Goal: Communication & Community: Answer question/provide support

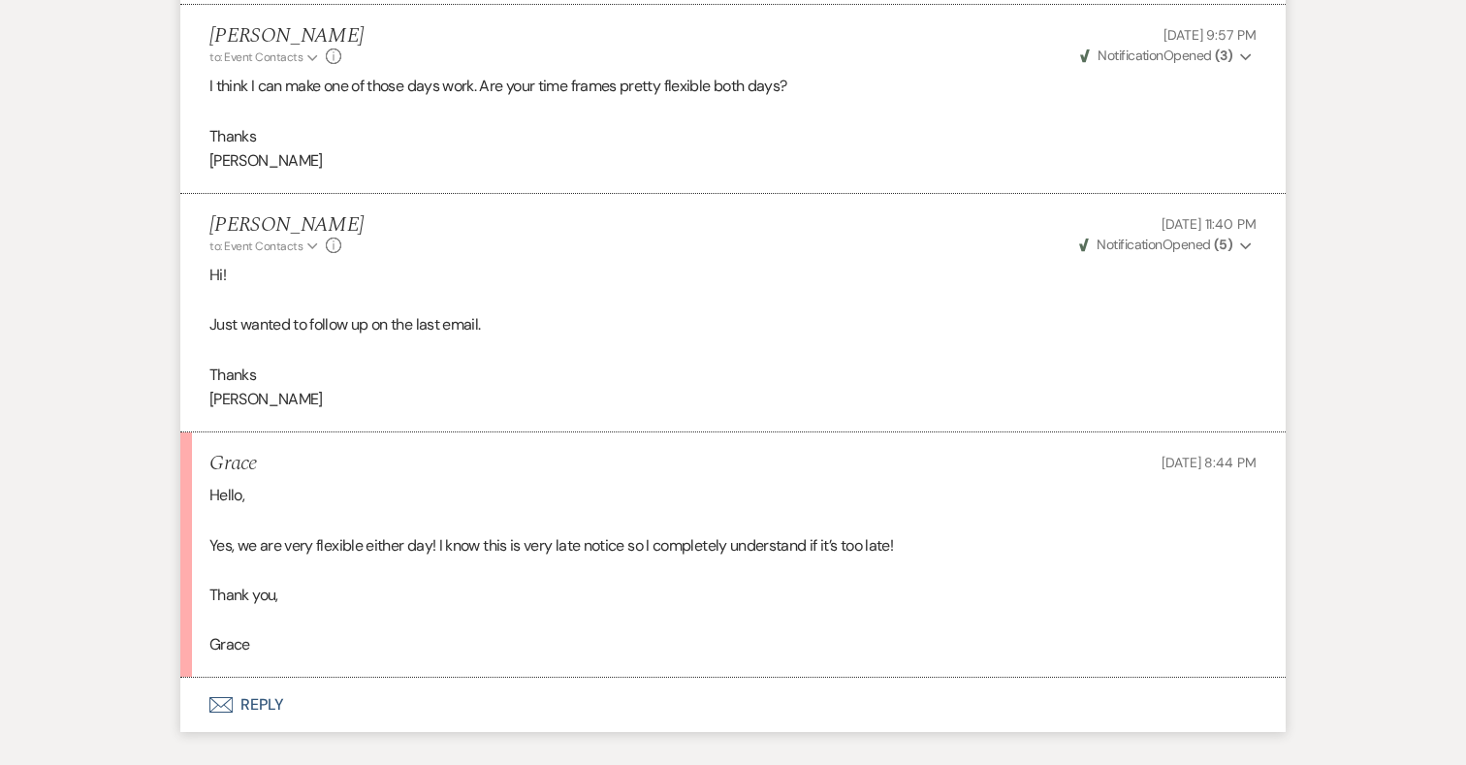
scroll to position [5153, 0]
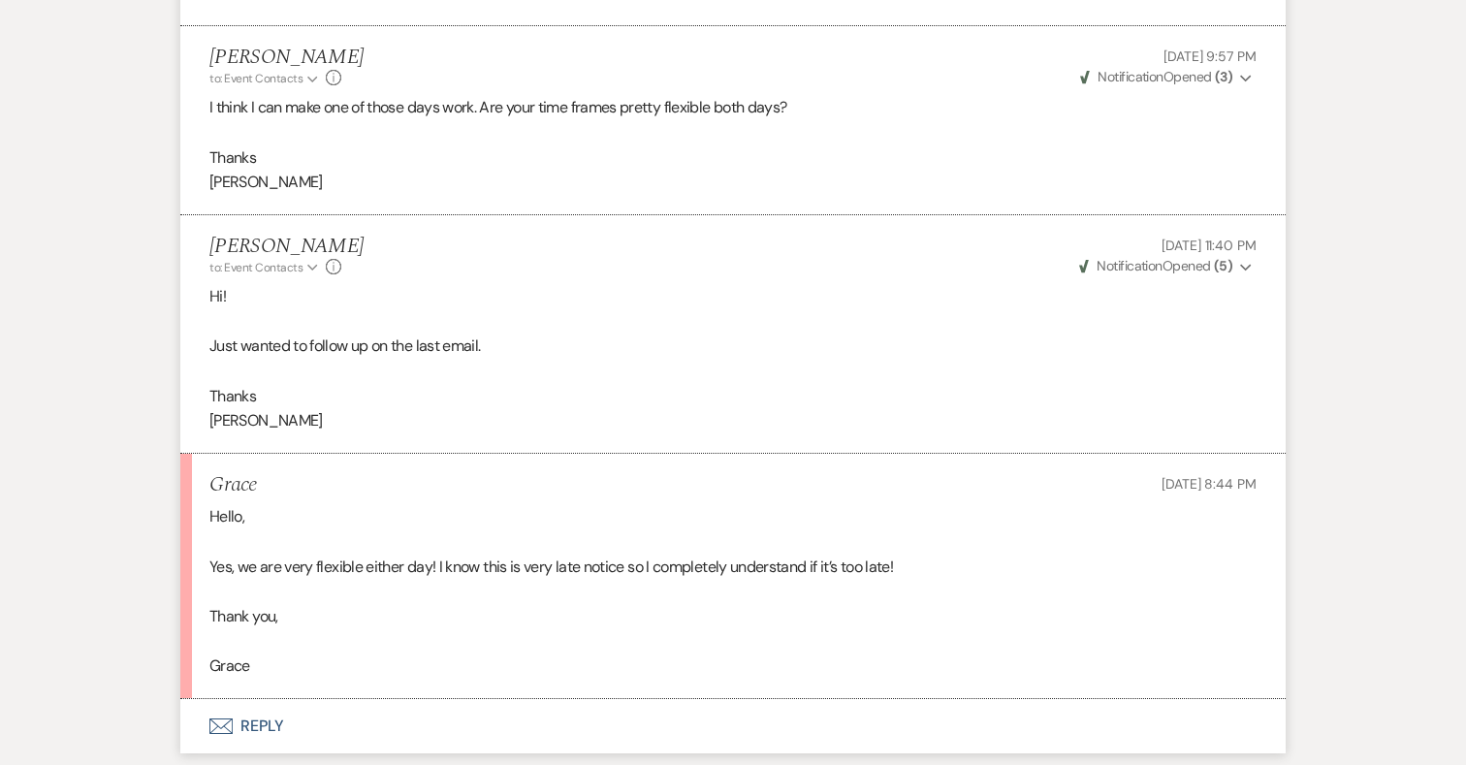
click at [265, 699] on button "Envelope Reply" at bounding box center [733, 726] width 1106 height 54
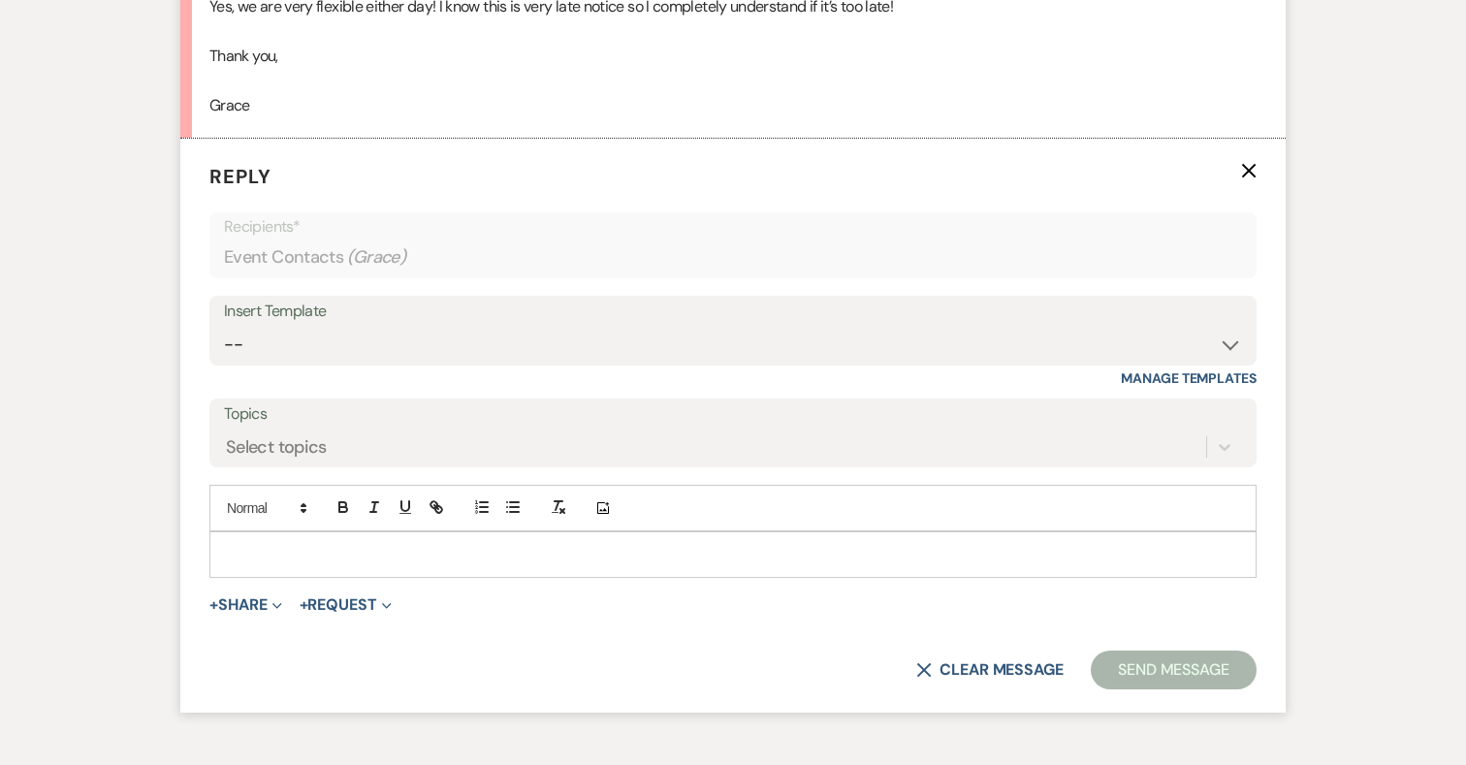
scroll to position [5720, 0]
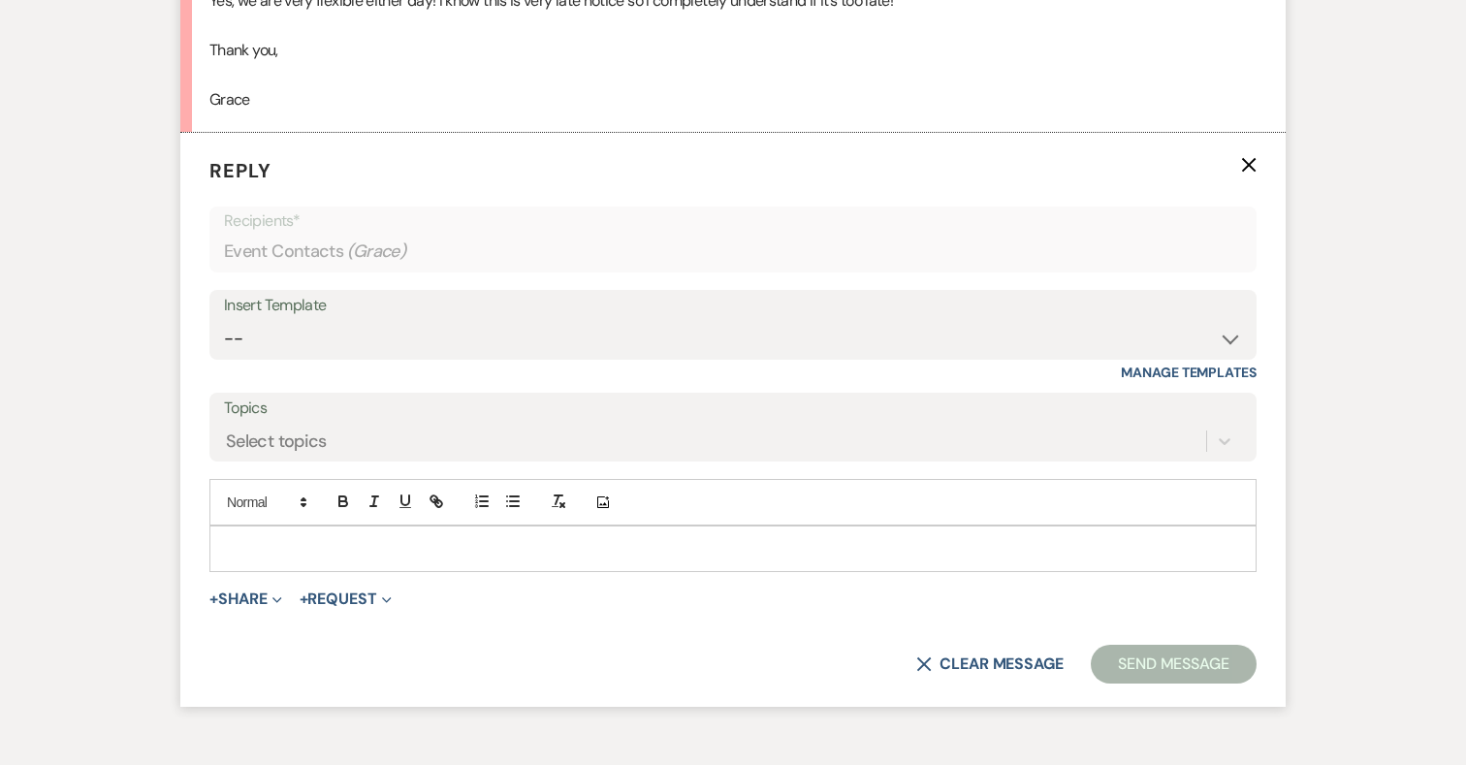
click at [411, 538] on p at bounding box center [733, 548] width 1016 height 21
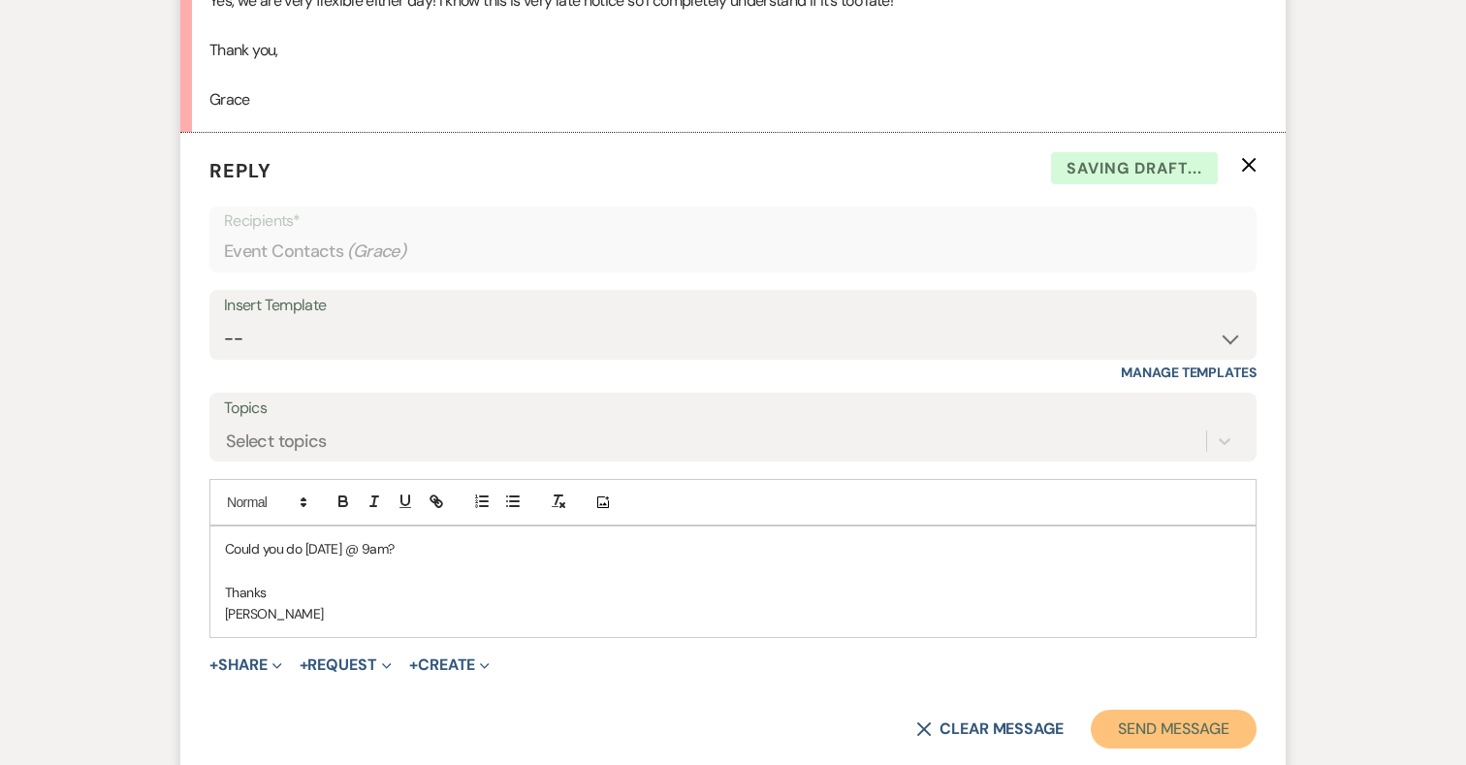
click at [1136, 710] on button "Send Message" at bounding box center [1174, 729] width 166 height 39
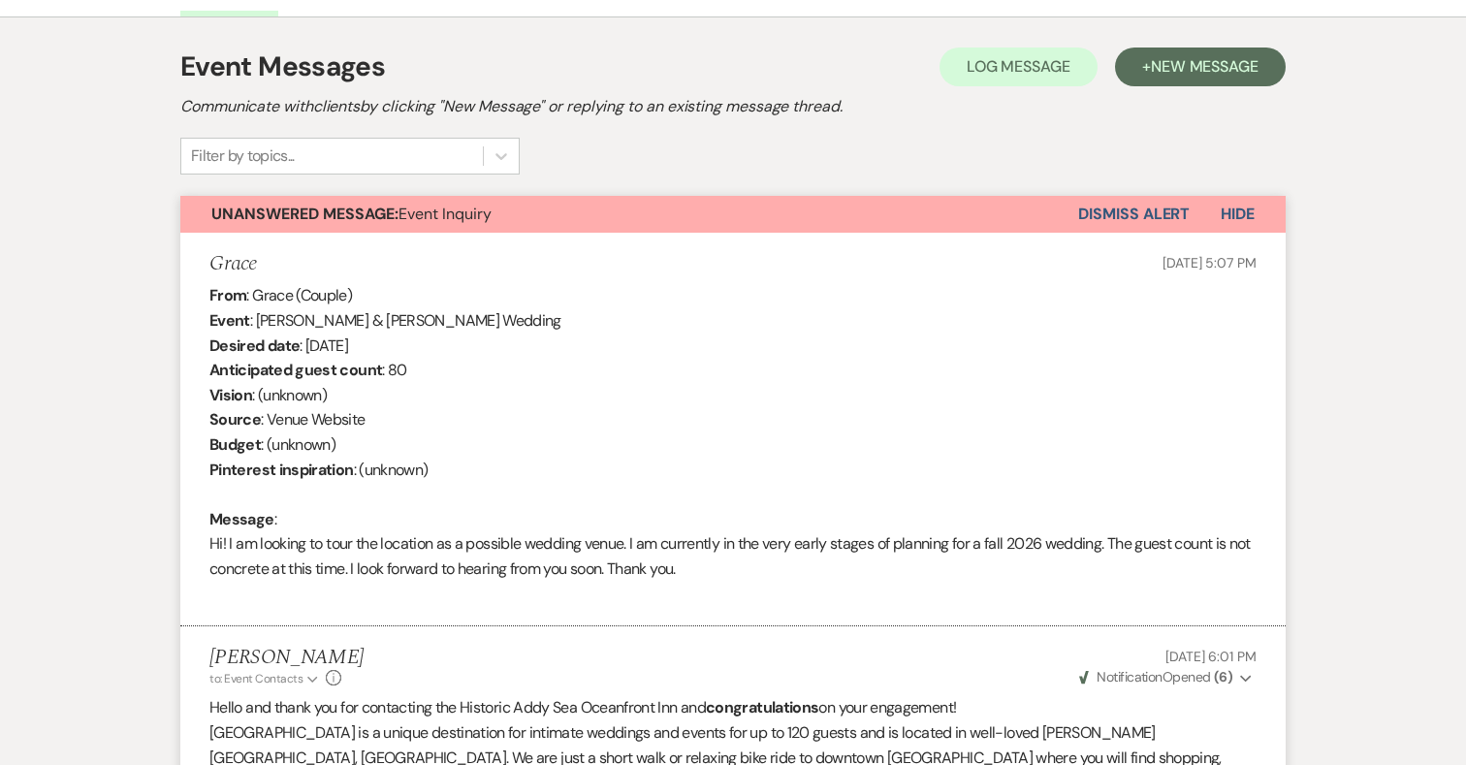
scroll to position [0, 0]
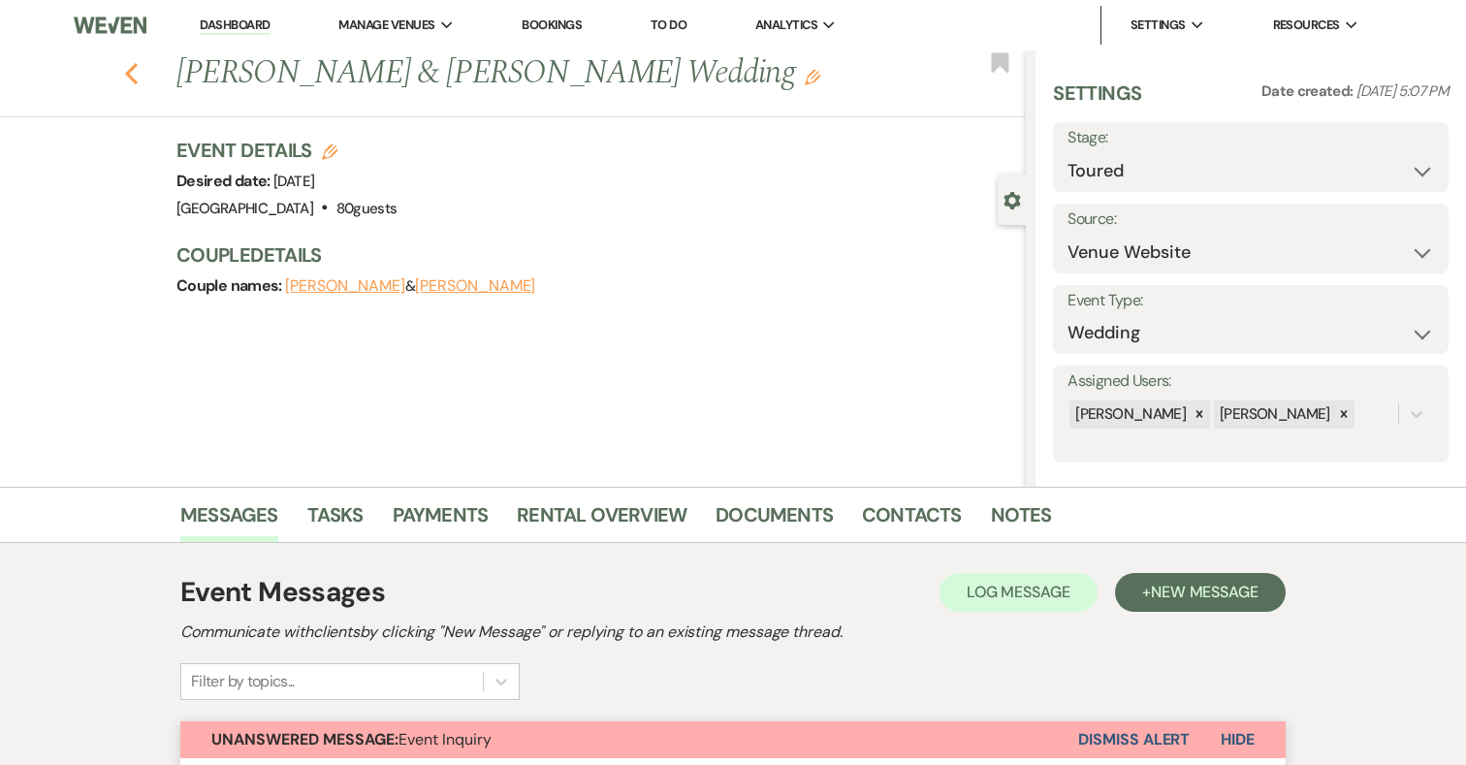
click at [132, 64] on icon "Previous" at bounding box center [131, 73] width 15 height 23
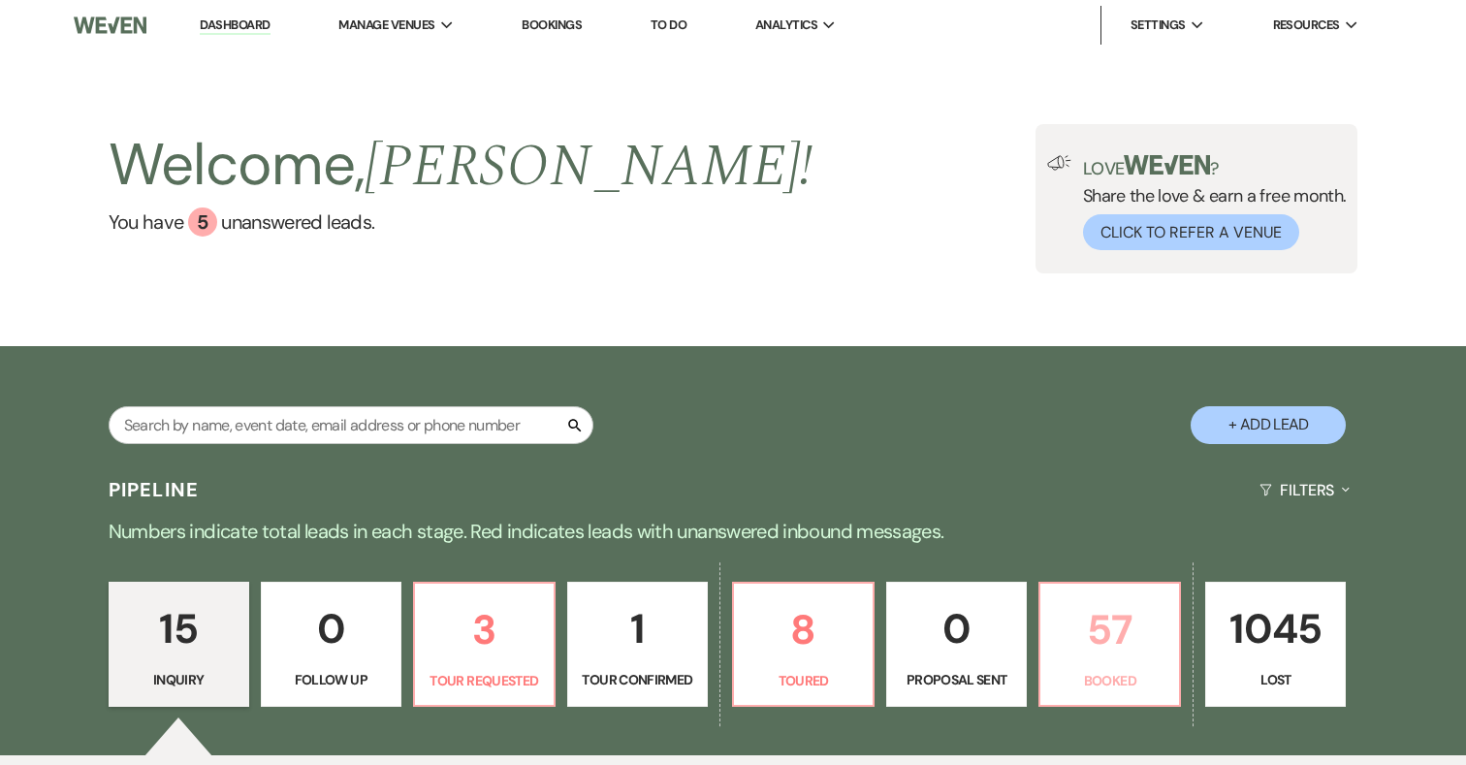
click at [1115, 647] on p "57" at bounding box center [1109, 629] width 115 height 65
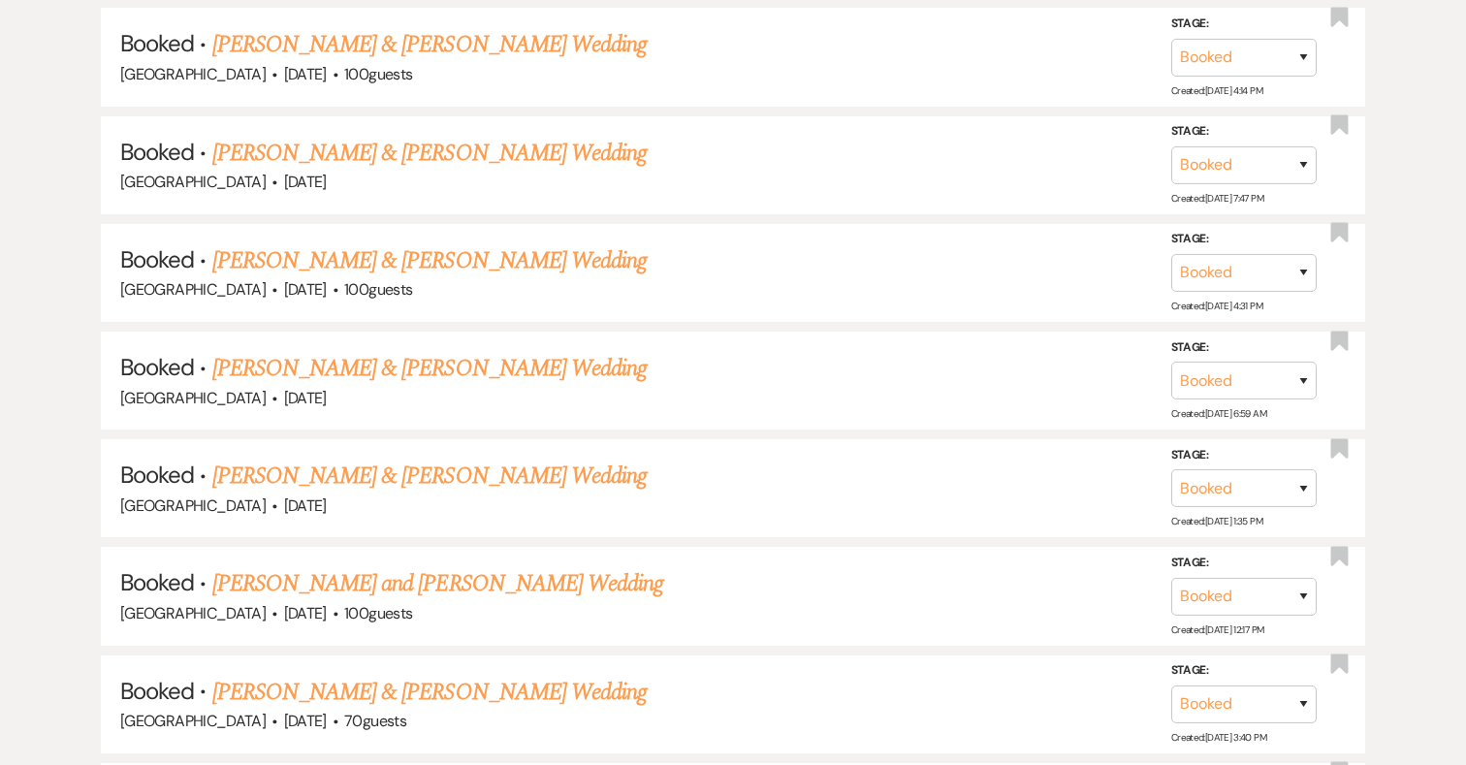
scroll to position [2282, 0]
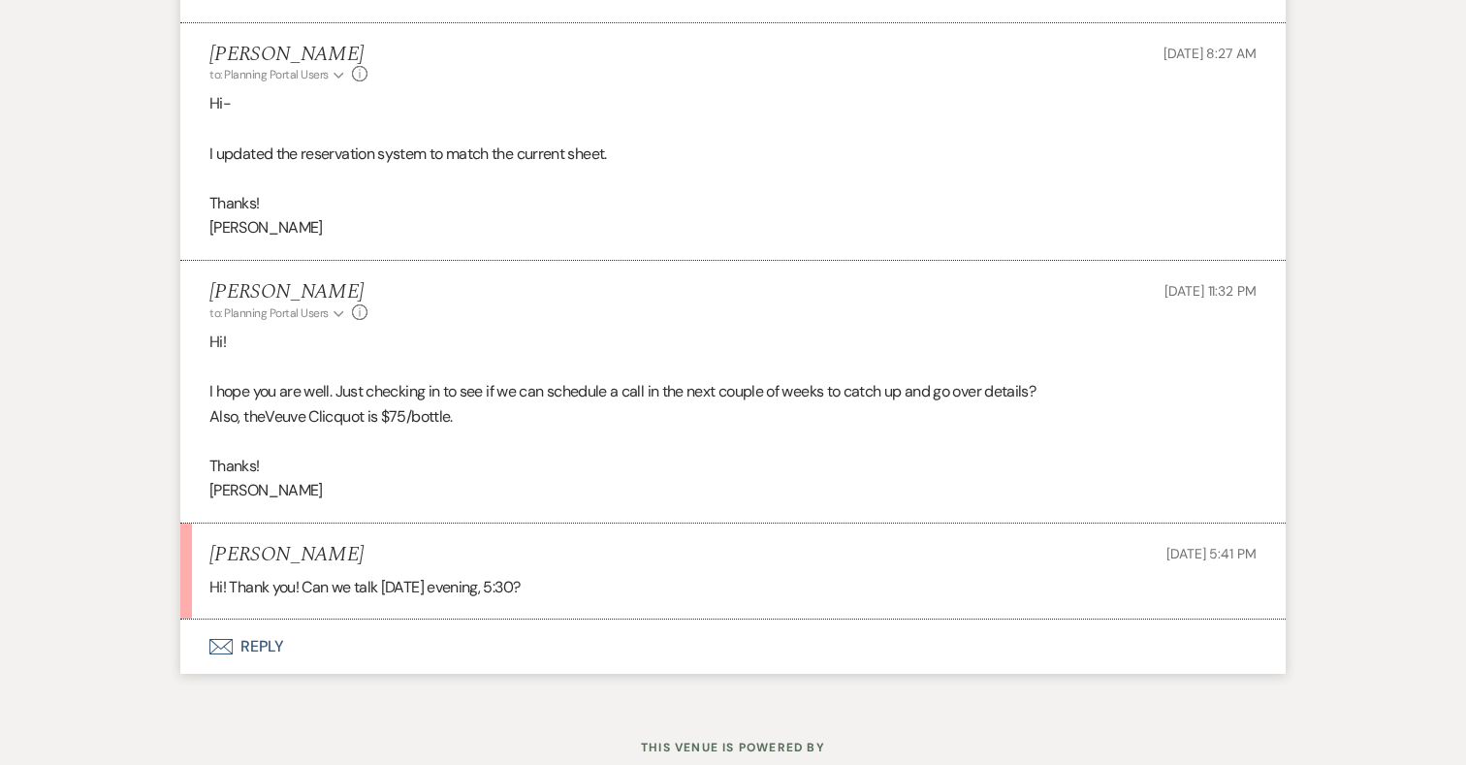
scroll to position [16166, 0]
click at [255, 621] on button "Envelope Reply" at bounding box center [733, 648] width 1106 height 54
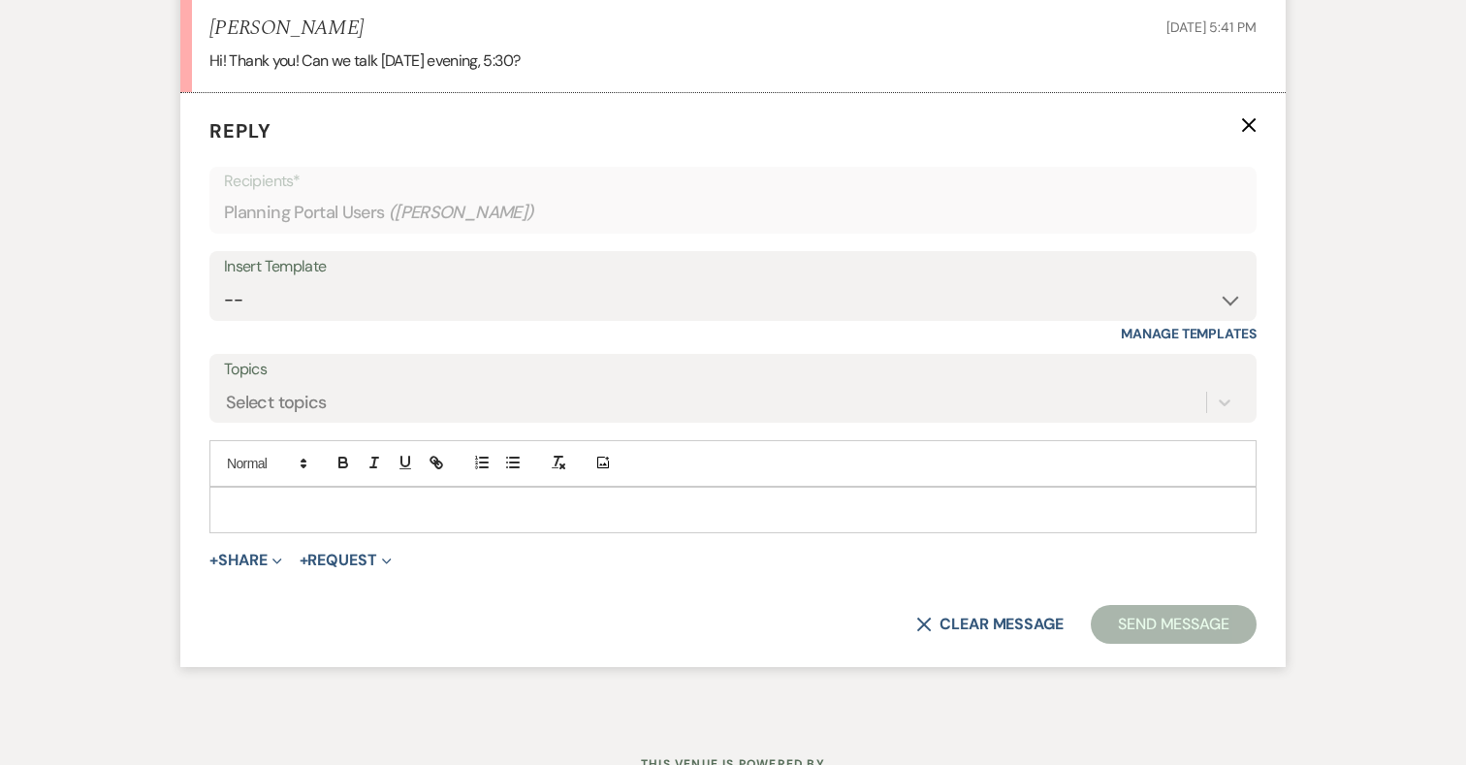
scroll to position [16723, 0]
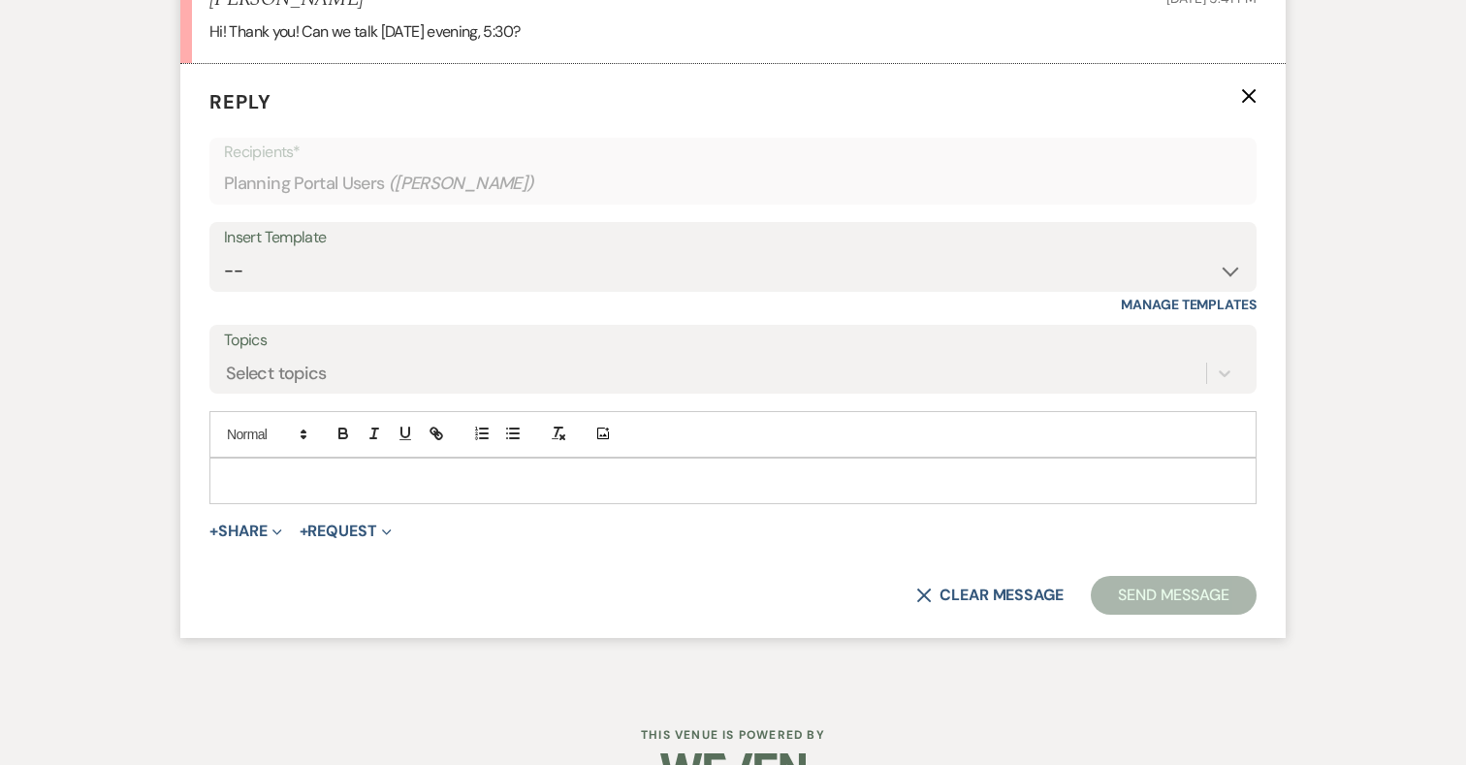
click at [500, 470] on p at bounding box center [733, 480] width 1016 height 21
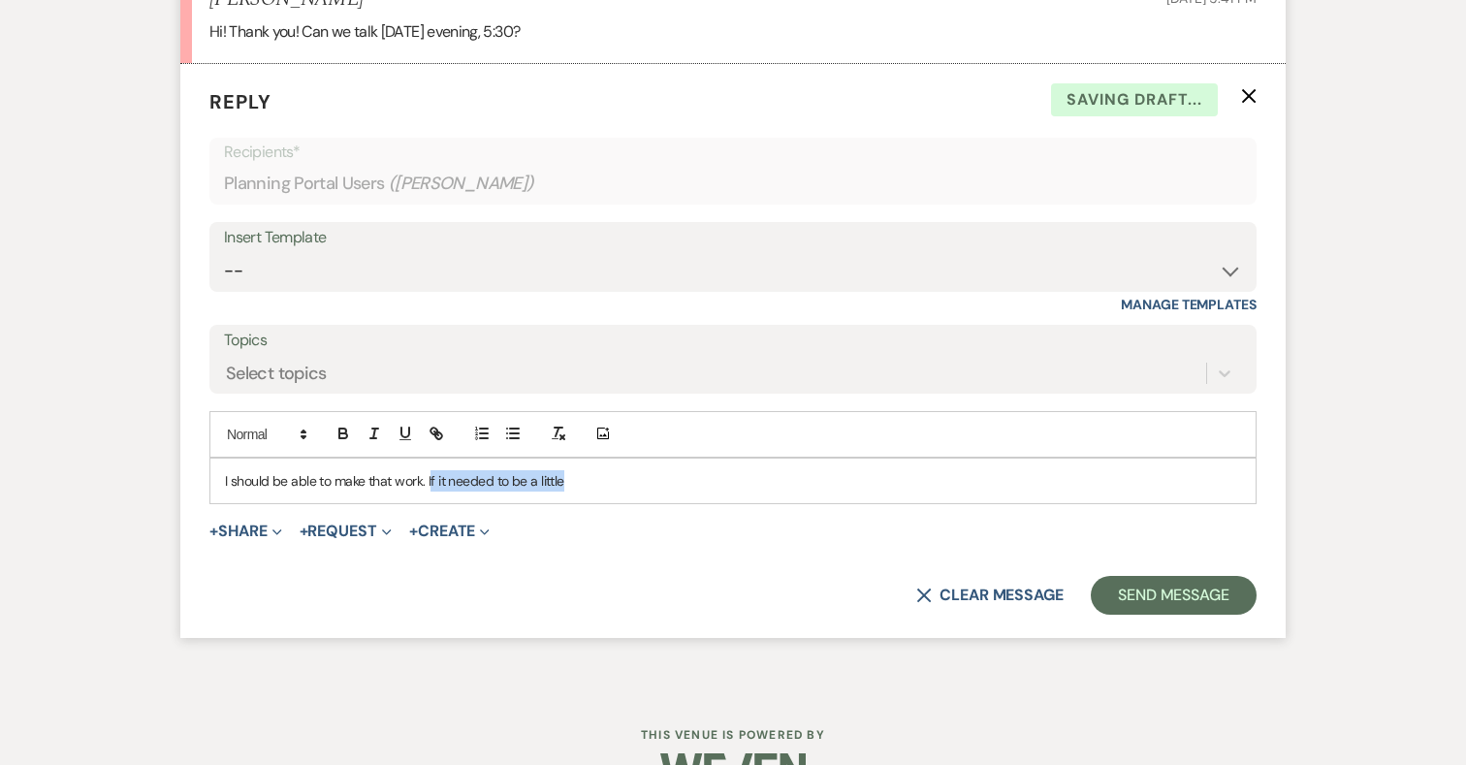
drag, startPoint x: 429, startPoint y: 428, endPoint x: 694, endPoint y: 419, distance: 265.9
click at [694, 470] on p "I should be able to make that work. If it needed to be a little" at bounding box center [733, 480] width 1016 height 21
drag, startPoint x: 594, startPoint y: 426, endPoint x: 437, endPoint y: 422, distance: 156.2
click at [437, 470] on p "I should be able to make that work. If it needed to be a little" at bounding box center [733, 480] width 1016 height 21
click at [489, 470] on p "I should be able to make that work. If it needed to be a little" at bounding box center [733, 480] width 1016 height 21
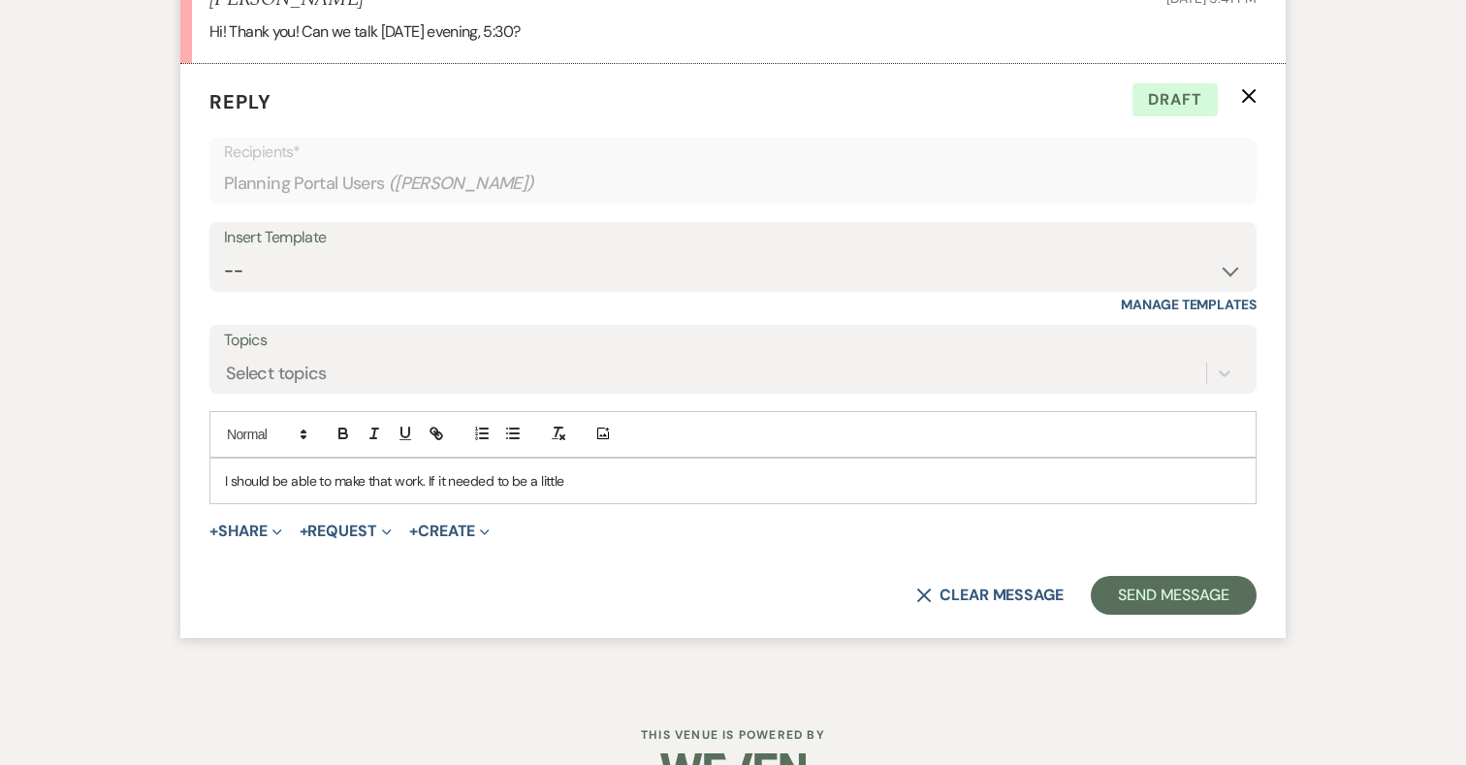
click at [577, 470] on p "I should be able to make that work. If it needed to be a little" at bounding box center [733, 480] width 1016 height 21
click at [426, 470] on p "I should be able to make that work. If it needed to be a little later would tha…" at bounding box center [733, 480] width 1016 height 21
drag, startPoint x: 740, startPoint y: 434, endPoint x: 678, endPoint y: 433, distance: 62.1
click at [678, 470] on p "I should be able to make that work. If it needed to be a little later would tha…" at bounding box center [733, 480] width 1016 height 21
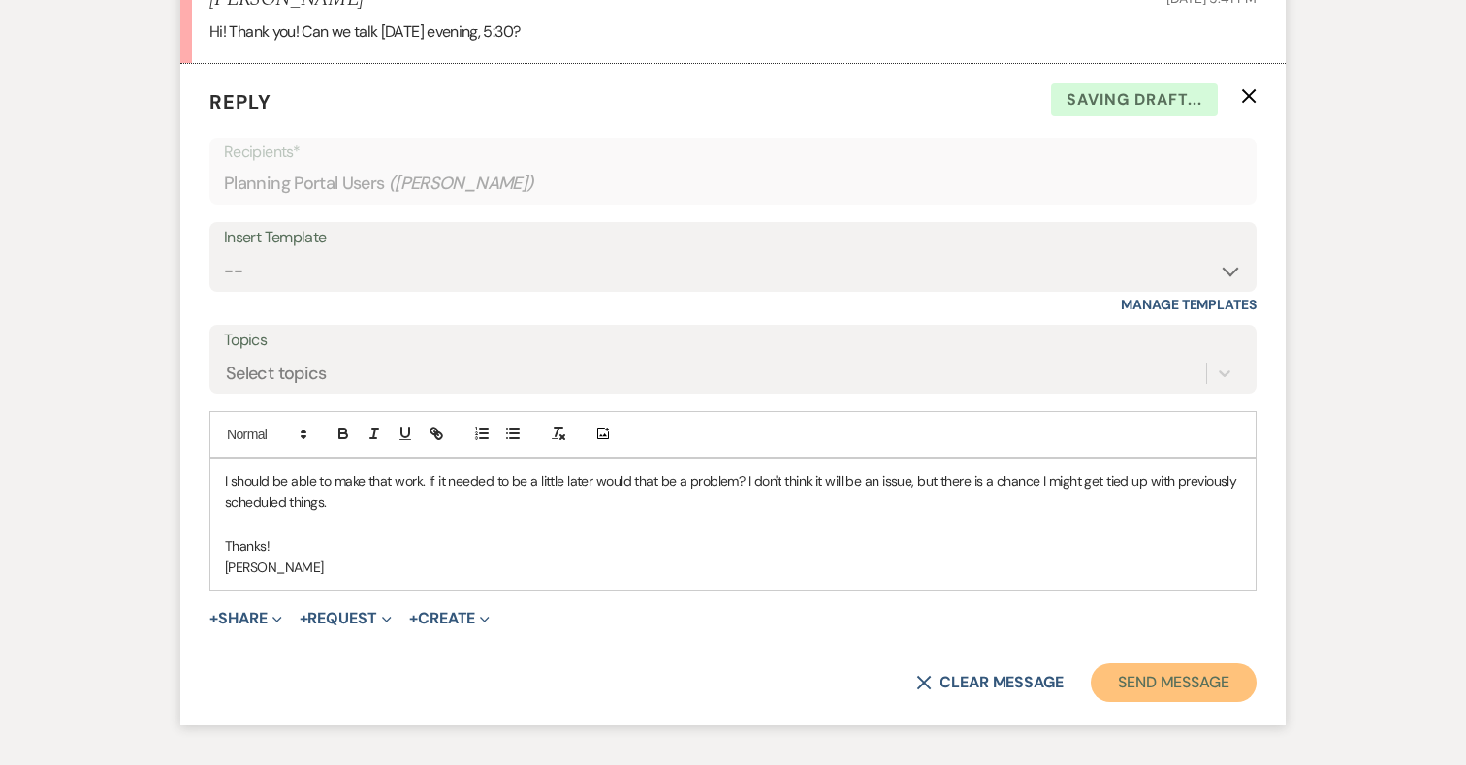
click at [1160, 663] on button "Send Message" at bounding box center [1174, 682] width 166 height 39
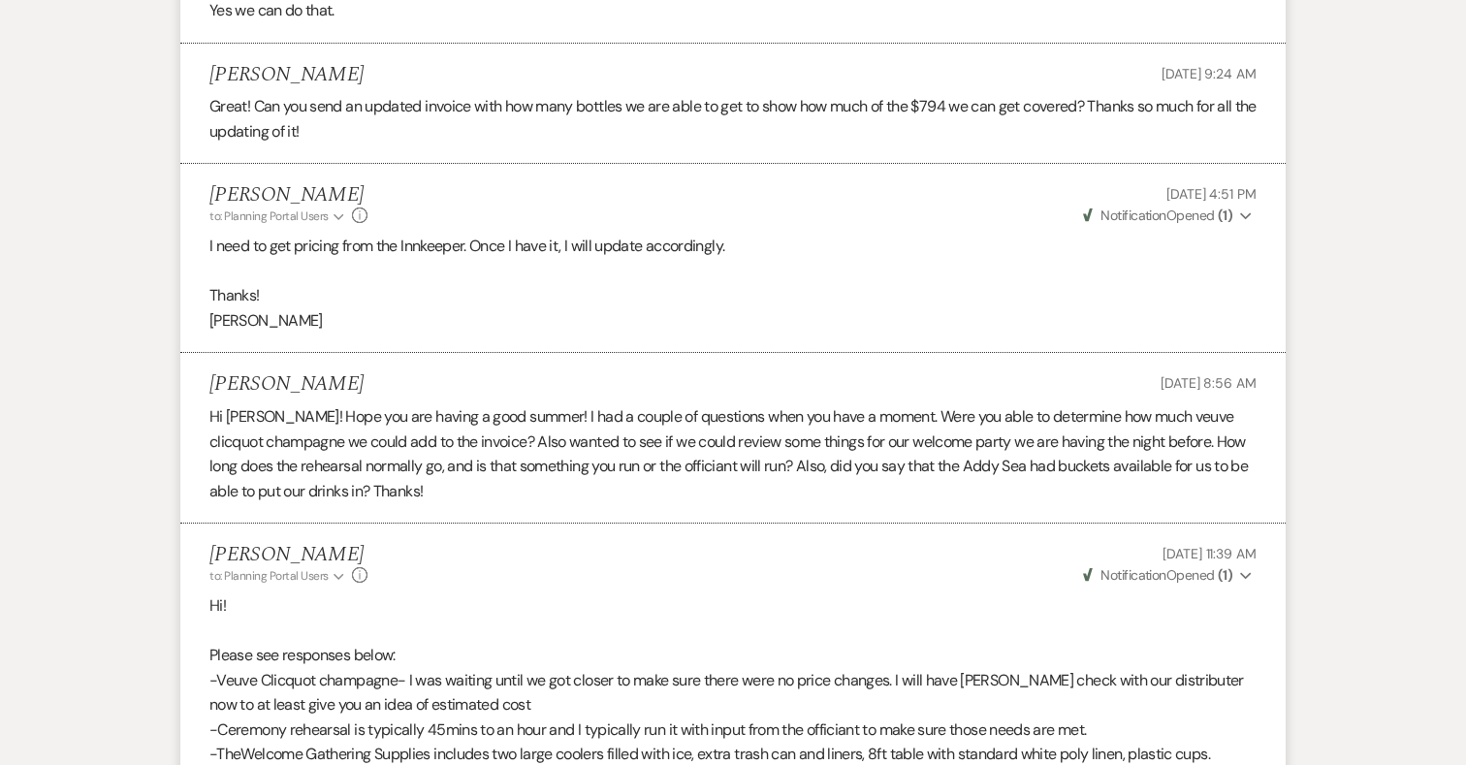
scroll to position [15015, 0]
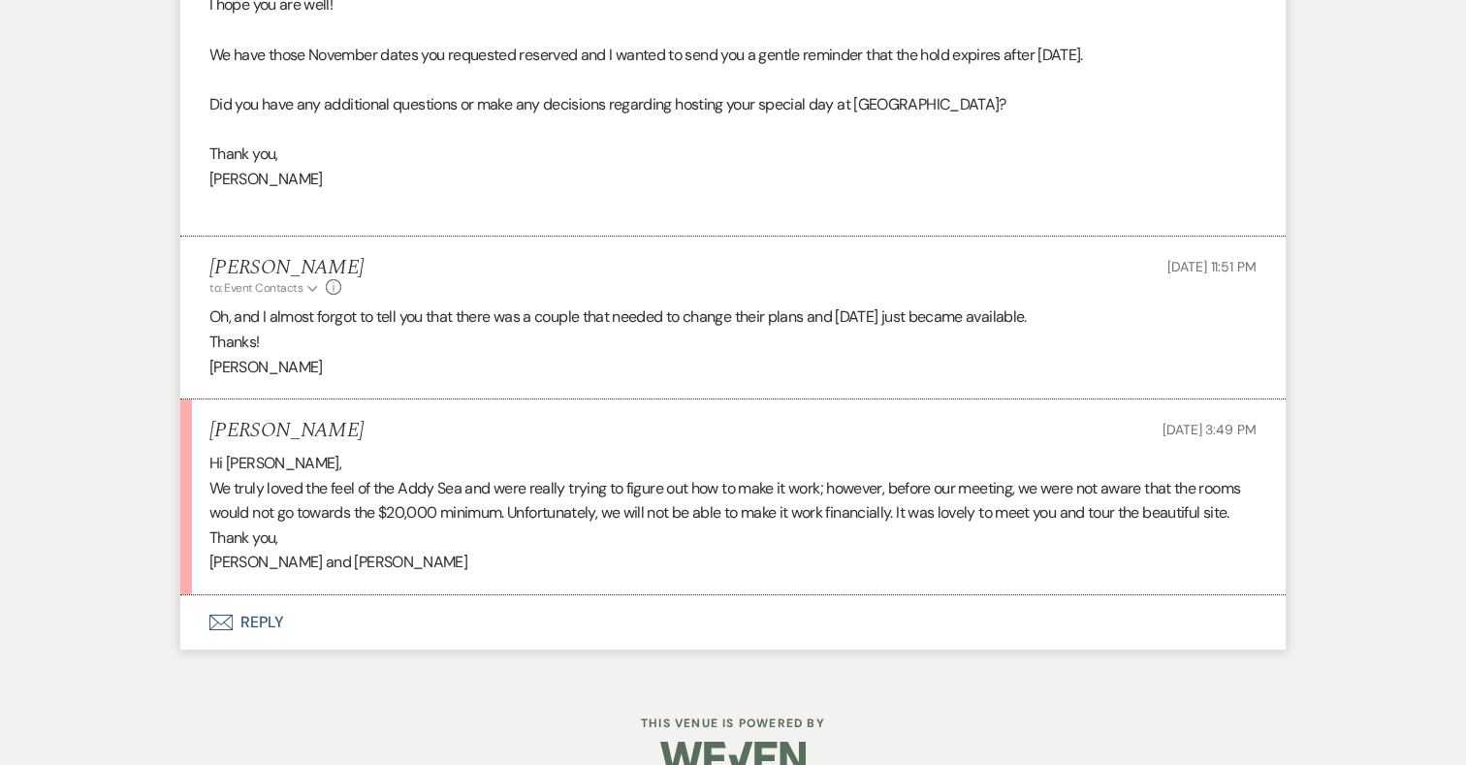
scroll to position [4114, 0]
click at [258, 602] on button "Envelope Reply" at bounding box center [733, 623] width 1106 height 54
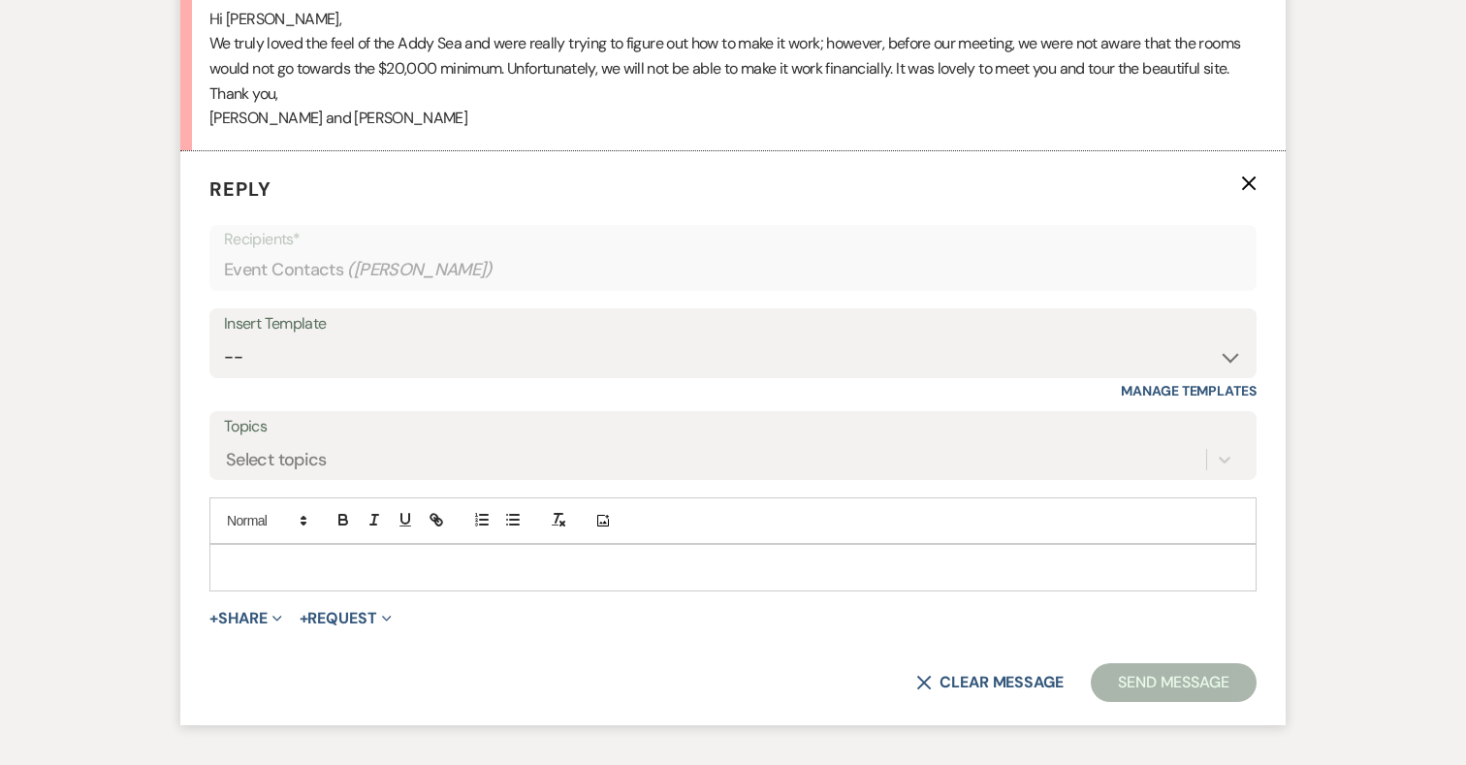
scroll to position [4670, 0]
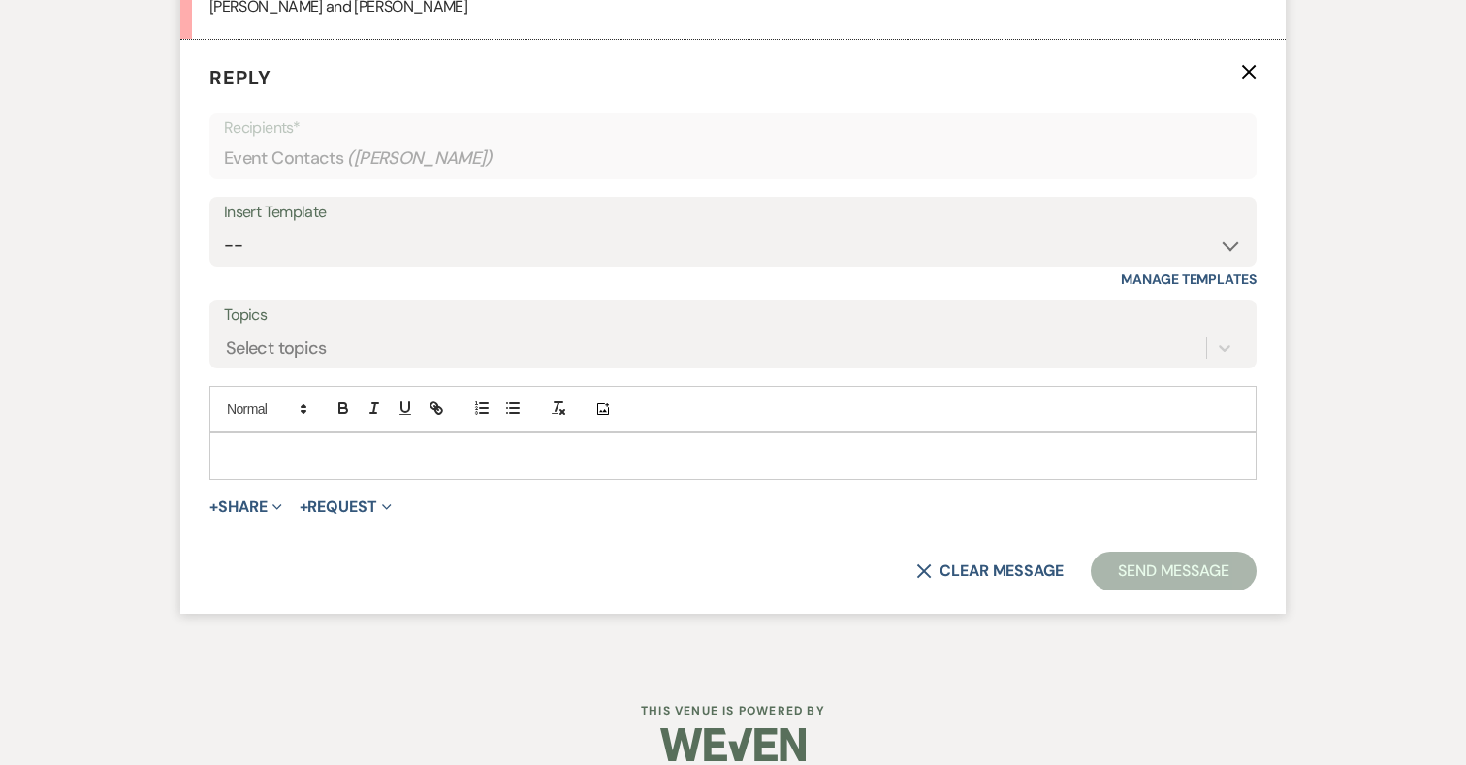
click at [339, 445] on p at bounding box center [733, 455] width 1016 height 21
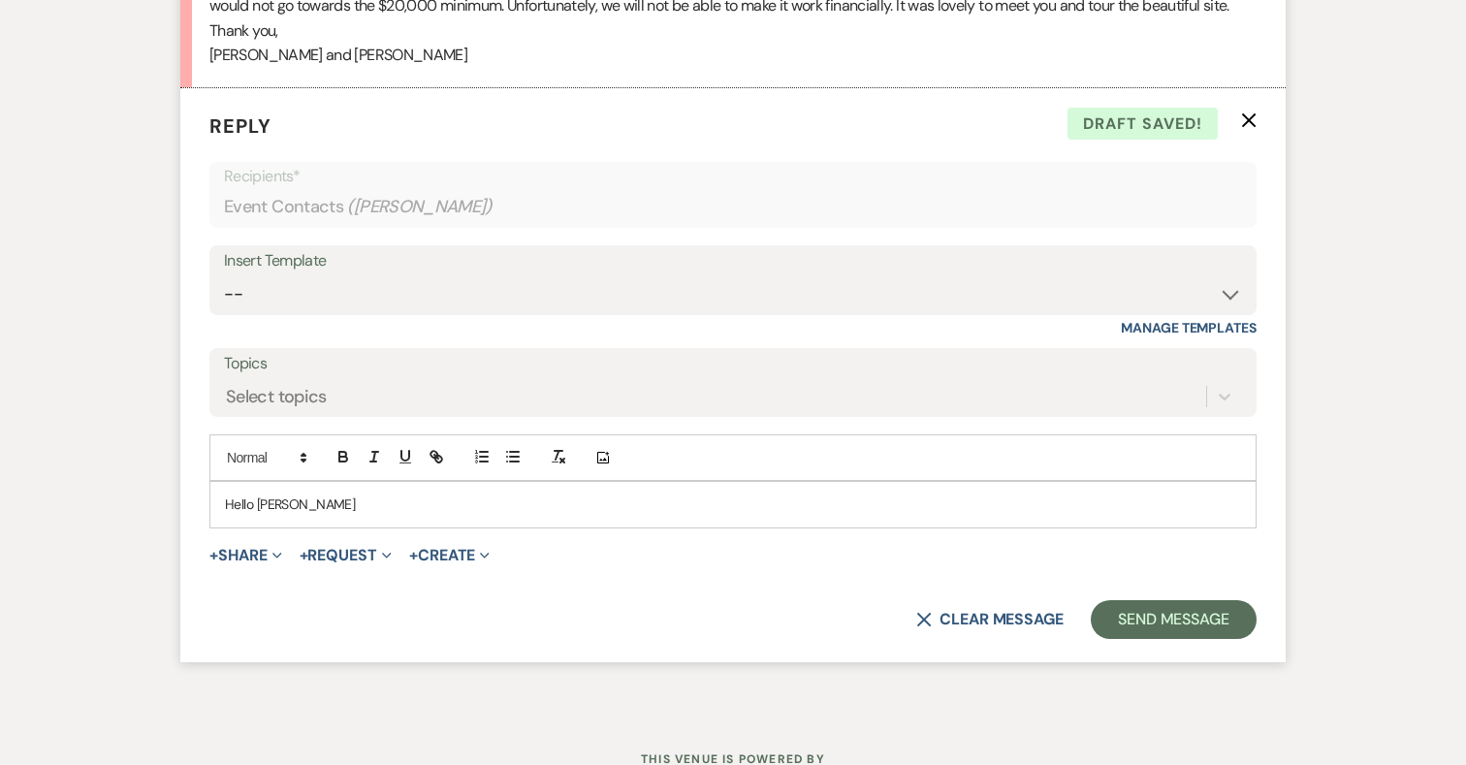
scroll to position [4638, 0]
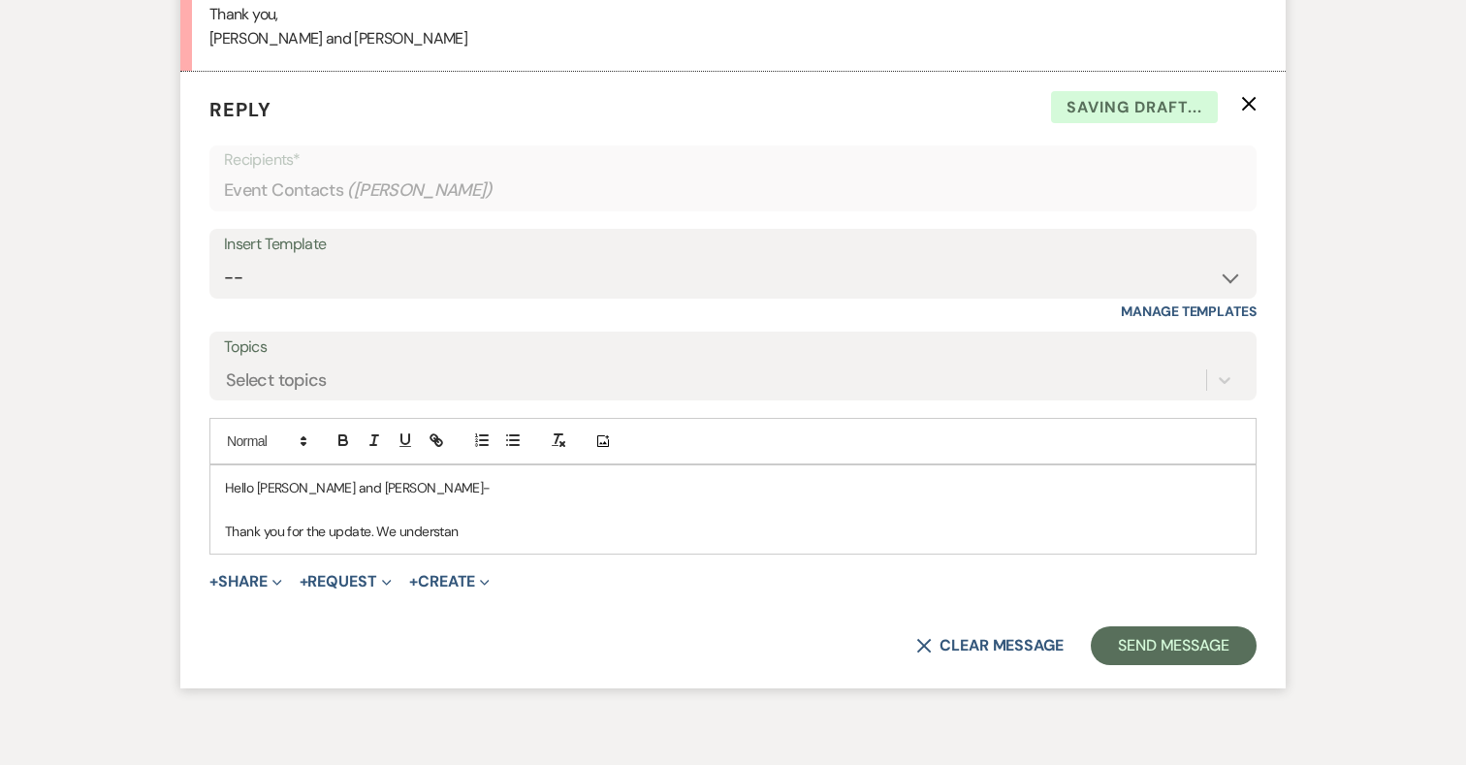
click at [398, 521] on p "Thank you for the update. We understan" at bounding box center [733, 531] width 1016 height 21
click at [745, 521] on p "Thank you for the update. We would love to host your special day but we totally…" at bounding box center [733, 531] width 1016 height 21
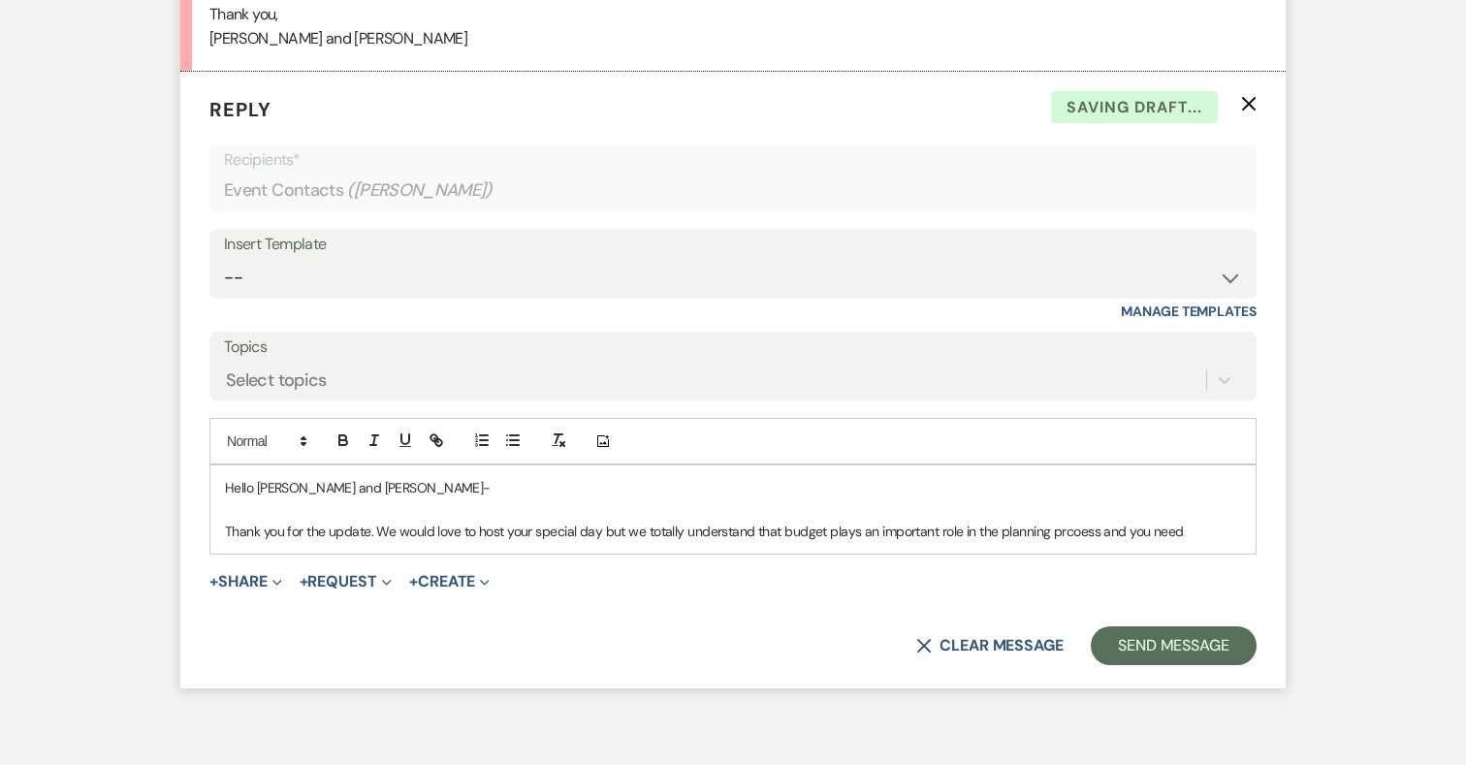
click at [1072, 521] on p "Thank you for the update. We would love to host your special day but we totally…" at bounding box center [733, 531] width 1016 height 21
click at [1187, 521] on p "Thank you for the update. We would love to host your special day but we totally…" at bounding box center [733, 531] width 1016 height 21
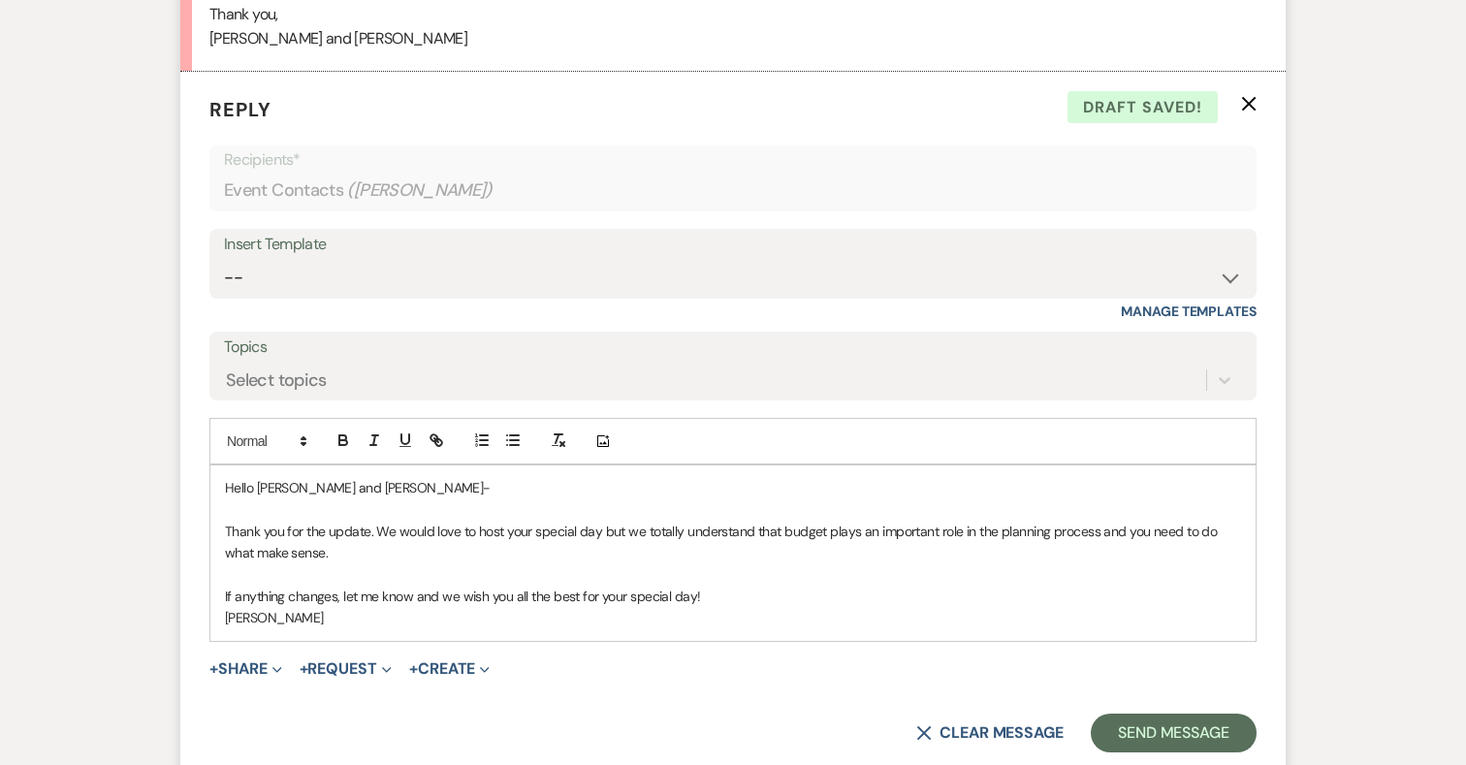
click at [596, 521] on p "Thank you for the update. We would love to host your special day but we totally…" at bounding box center [733, 543] width 1016 height 44
click at [323, 530] on p "Thank you for the update. We would love to host your special day, but we totall…" at bounding box center [733, 543] width 1016 height 44
click at [1151, 714] on button "Send Message" at bounding box center [1174, 733] width 166 height 39
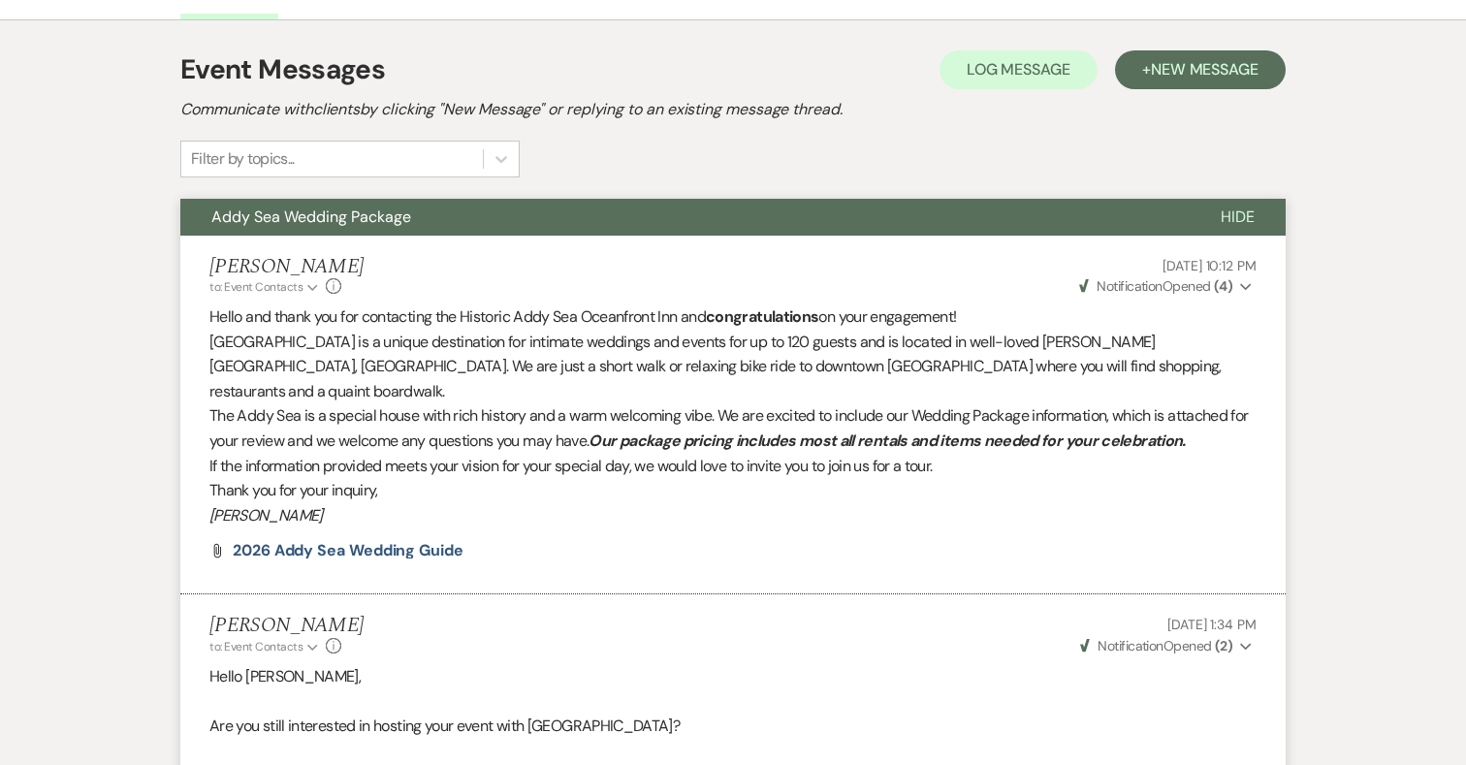
scroll to position [0, 0]
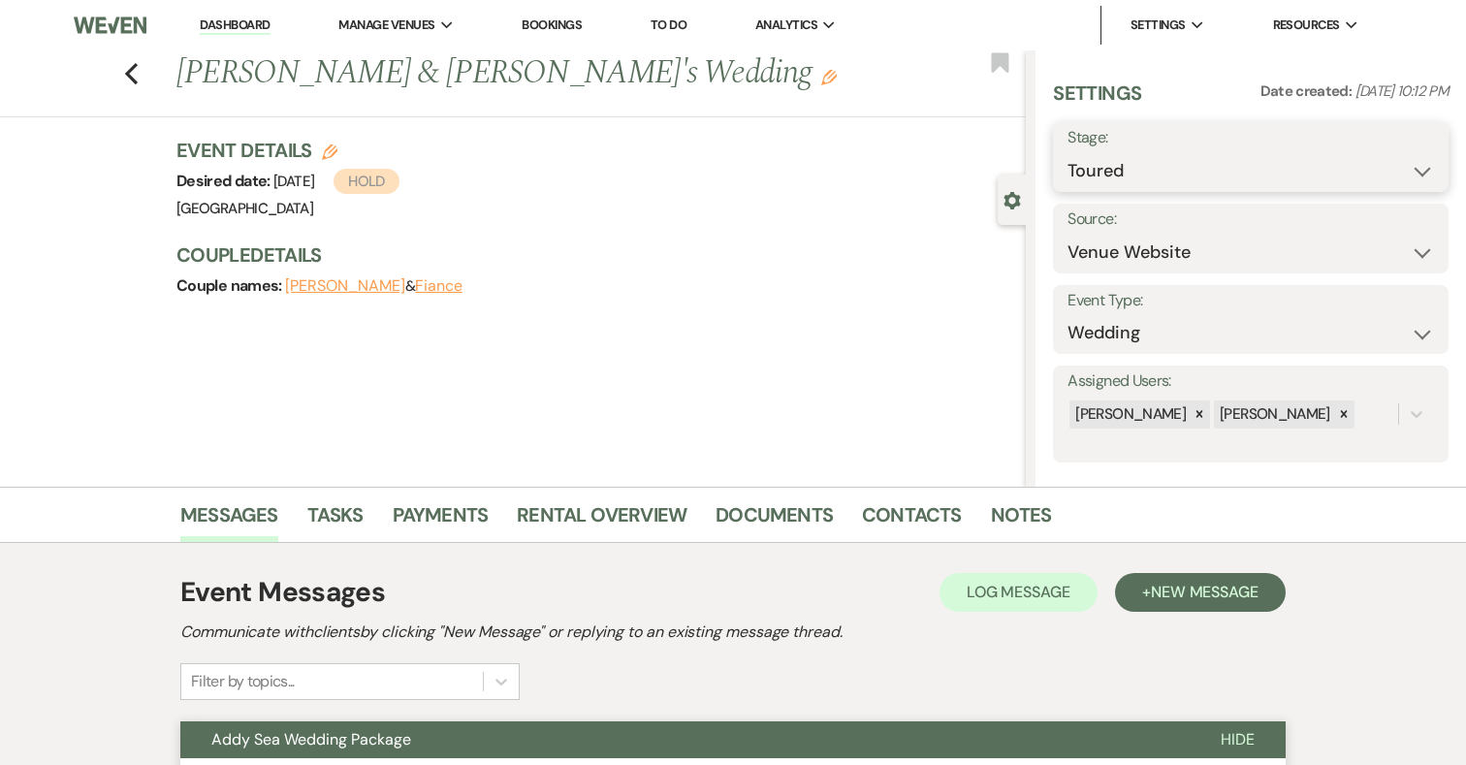
click at [1144, 164] on select "Inquiry Follow Up Tour Requested Tour Confirmed Toured Proposal Sent Booked Lost" at bounding box center [1251, 171] width 367 height 38
click at [332, 153] on use "button" at bounding box center [330, 152] width 16 height 16
select select "698"
select select "eventDateAnd"
select select "false"
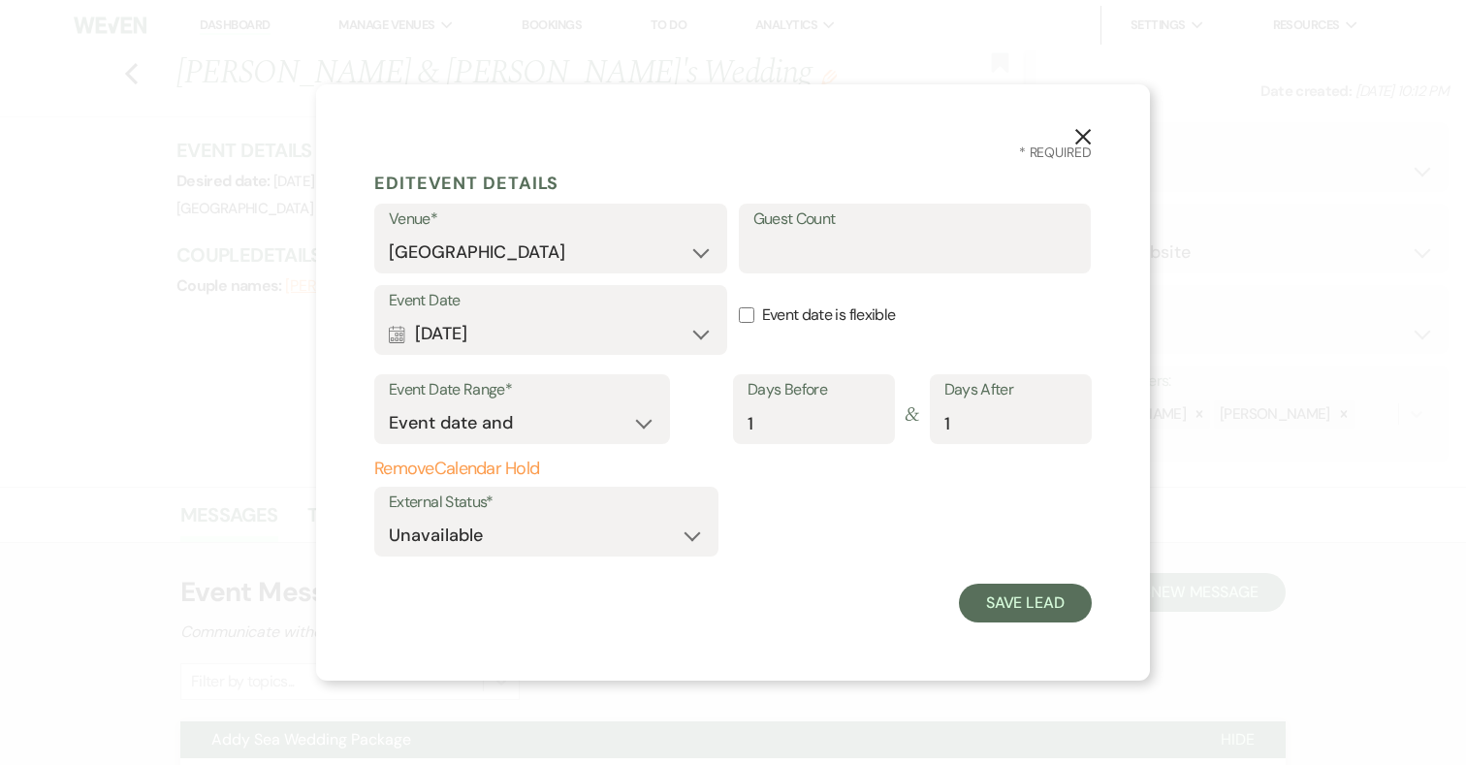
click at [515, 460] on button "Remove Calendar Hold" at bounding box center [546, 469] width 344 height 19
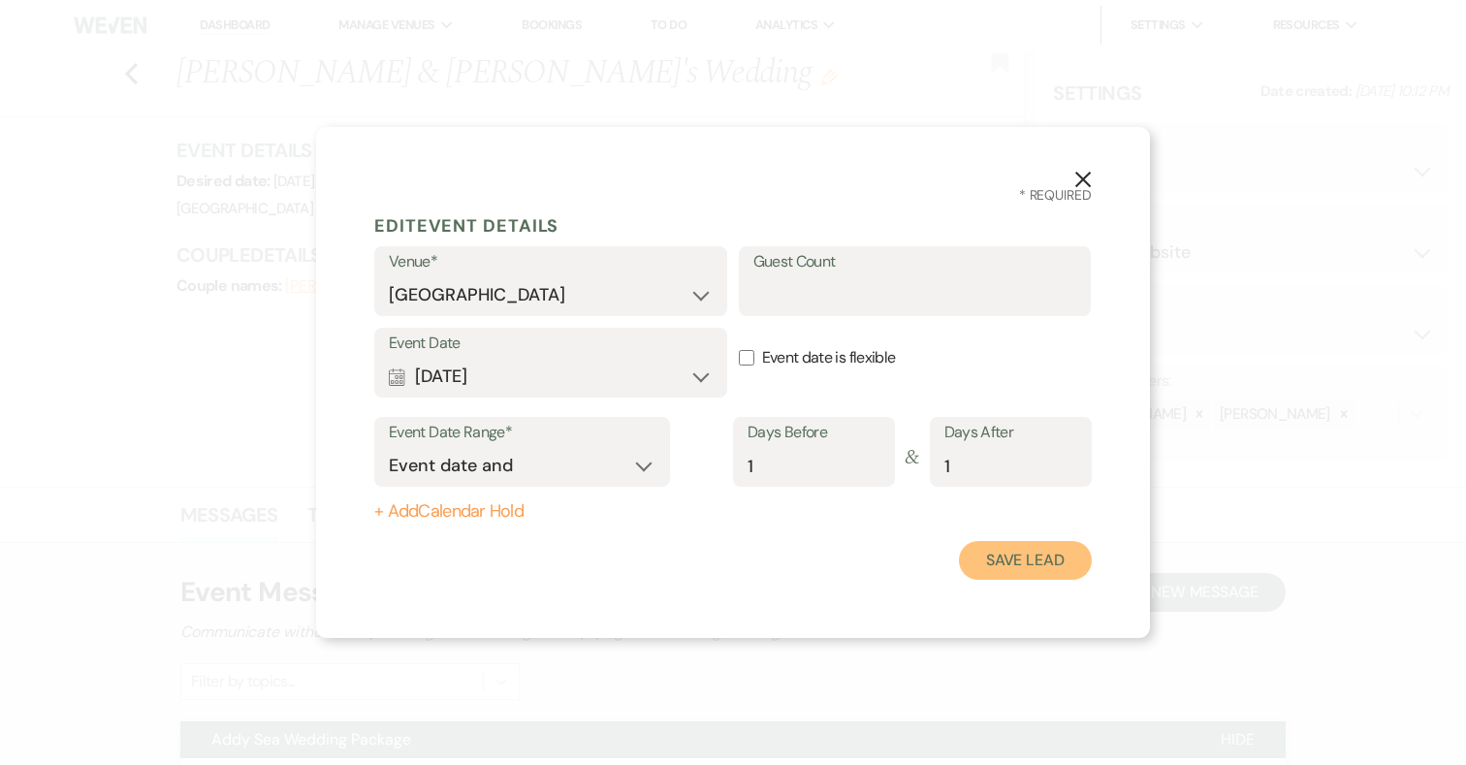
click at [1037, 548] on button "Save Lead" at bounding box center [1025, 560] width 133 height 39
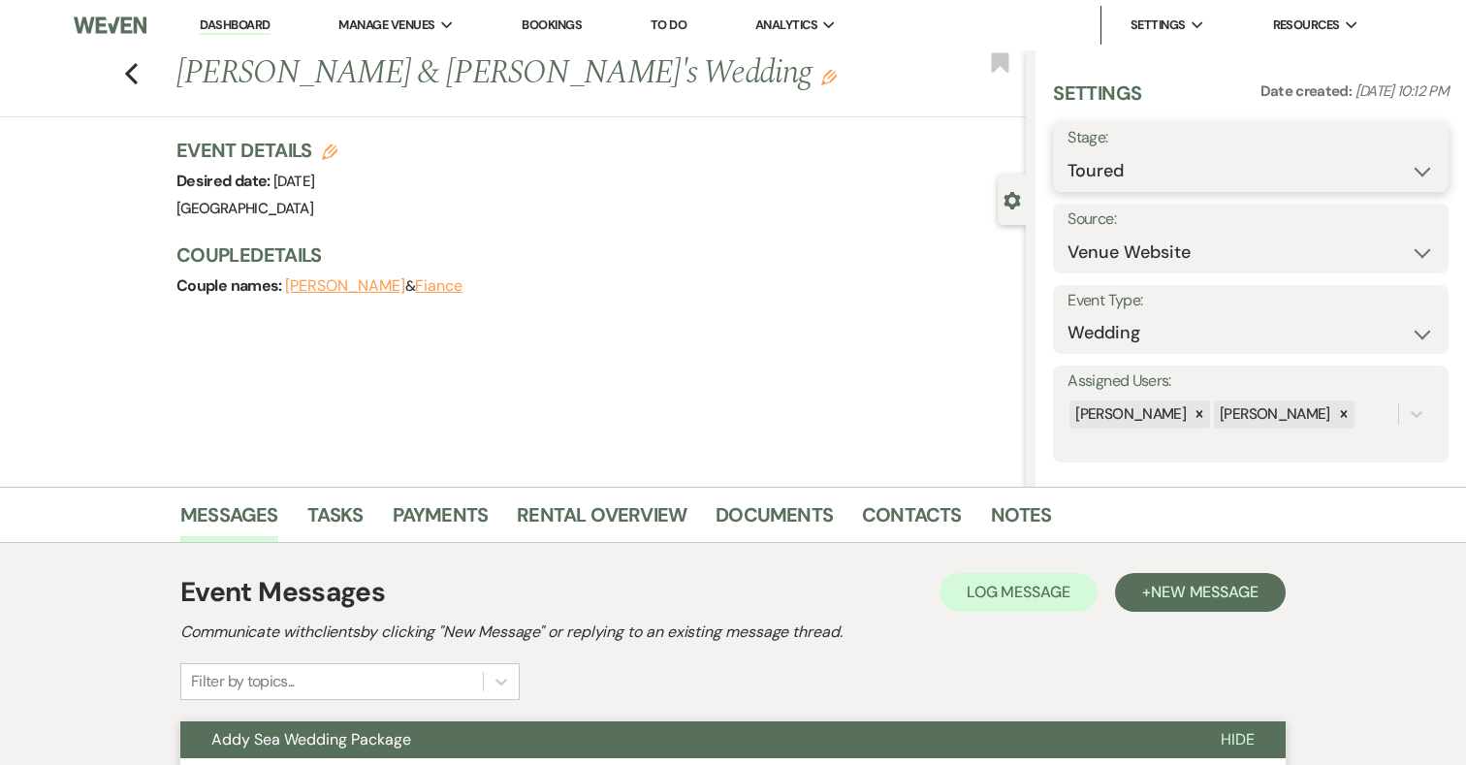
click at [1121, 167] on select "Inquiry Follow Up Tour Requested Tour Confirmed Toured Proposal Sent Booked Lost" at bounding box center [1251, 171] width 367 height 38
select select "8"
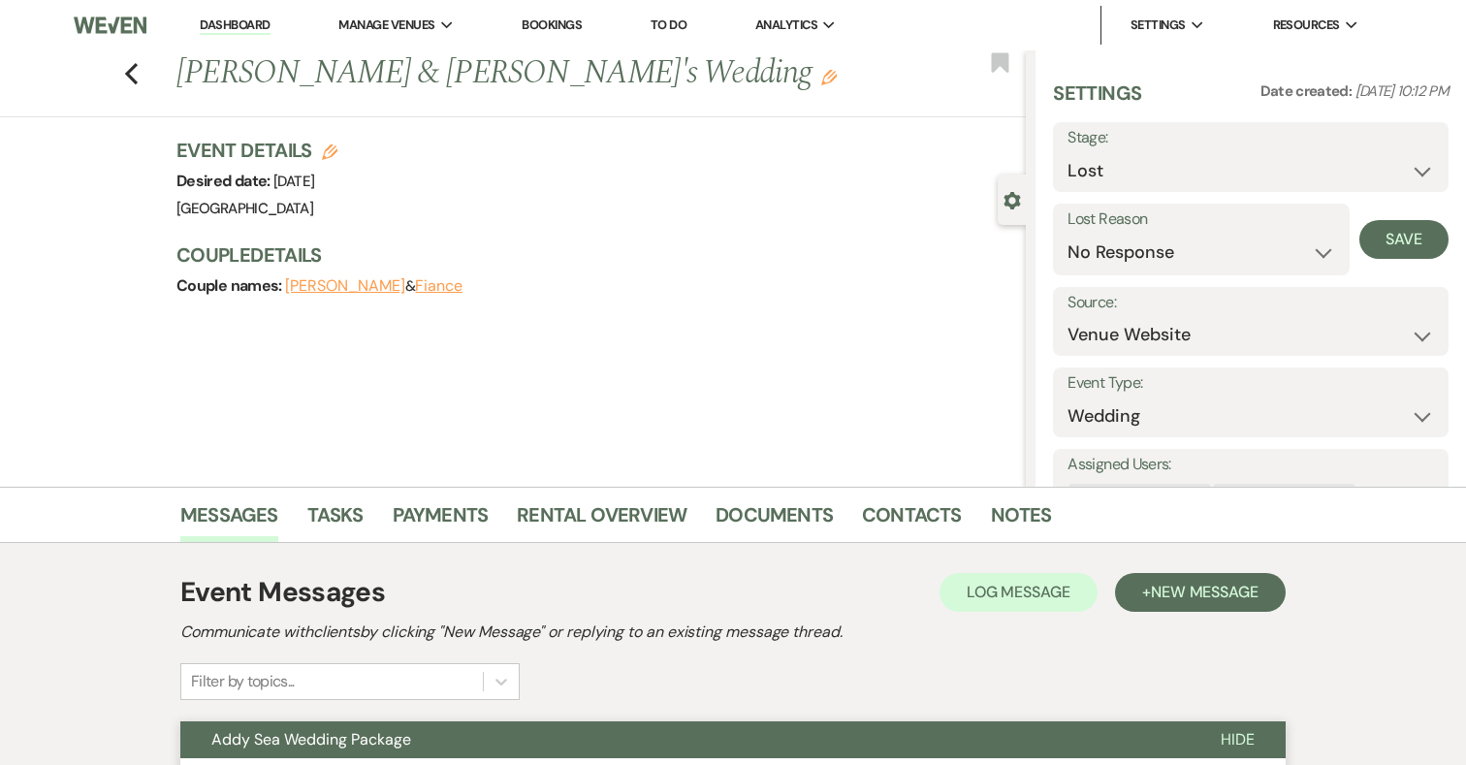
click at [1127, 259] on select "Booked Elsewhere Budget Date Unavailable No Response Not a Good Match Capacity …" at bounding box center [1201, 253] width 267 height 38
select select "7"
click at [1393, 238] on button "Save" at bounding box center [1404, 239] width 89 height 39
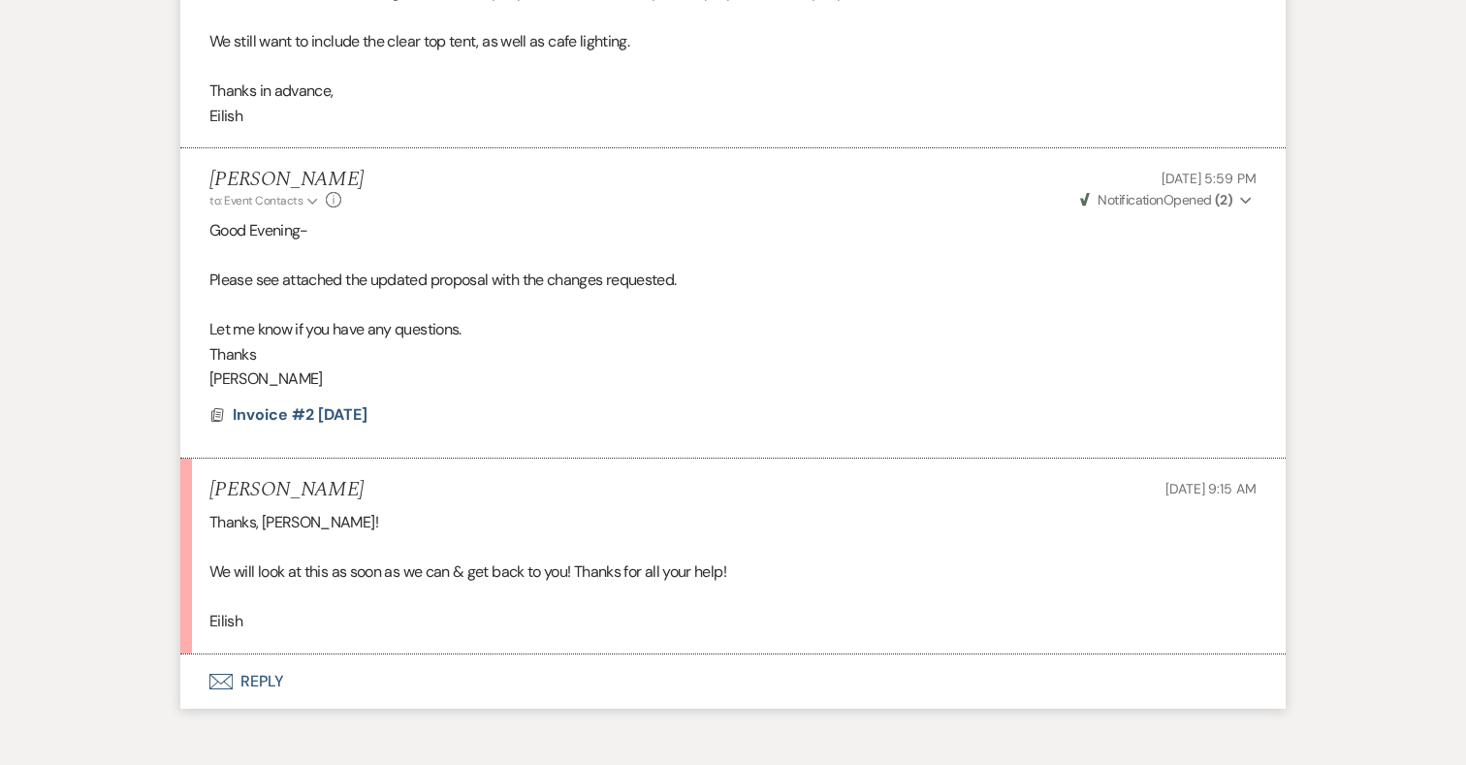
scroll to position [9162, 0]
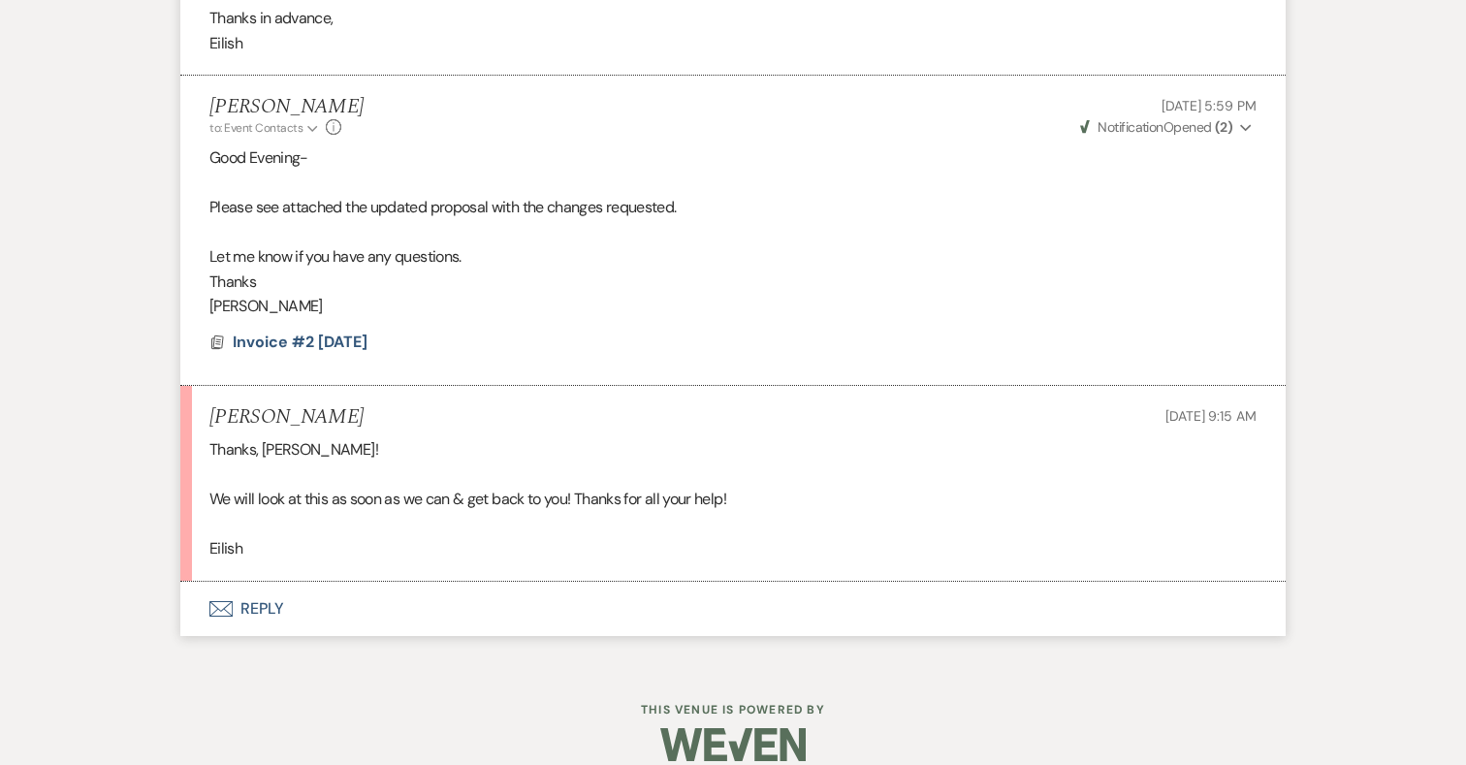
click at [264, 586] on button "Envelope Reply" at bounding box center [733, 609] width 1106 height 54
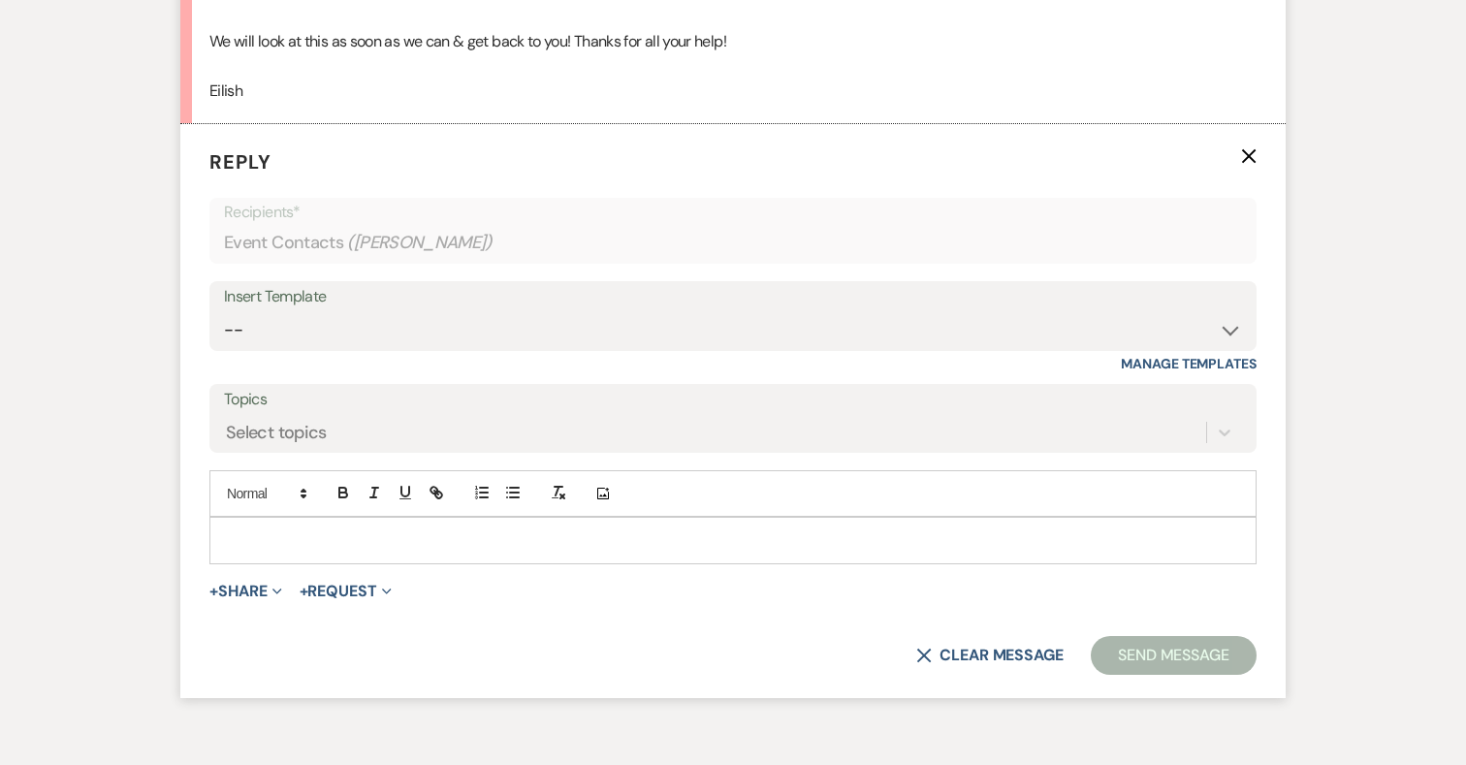
scroll to position [9704, 0]
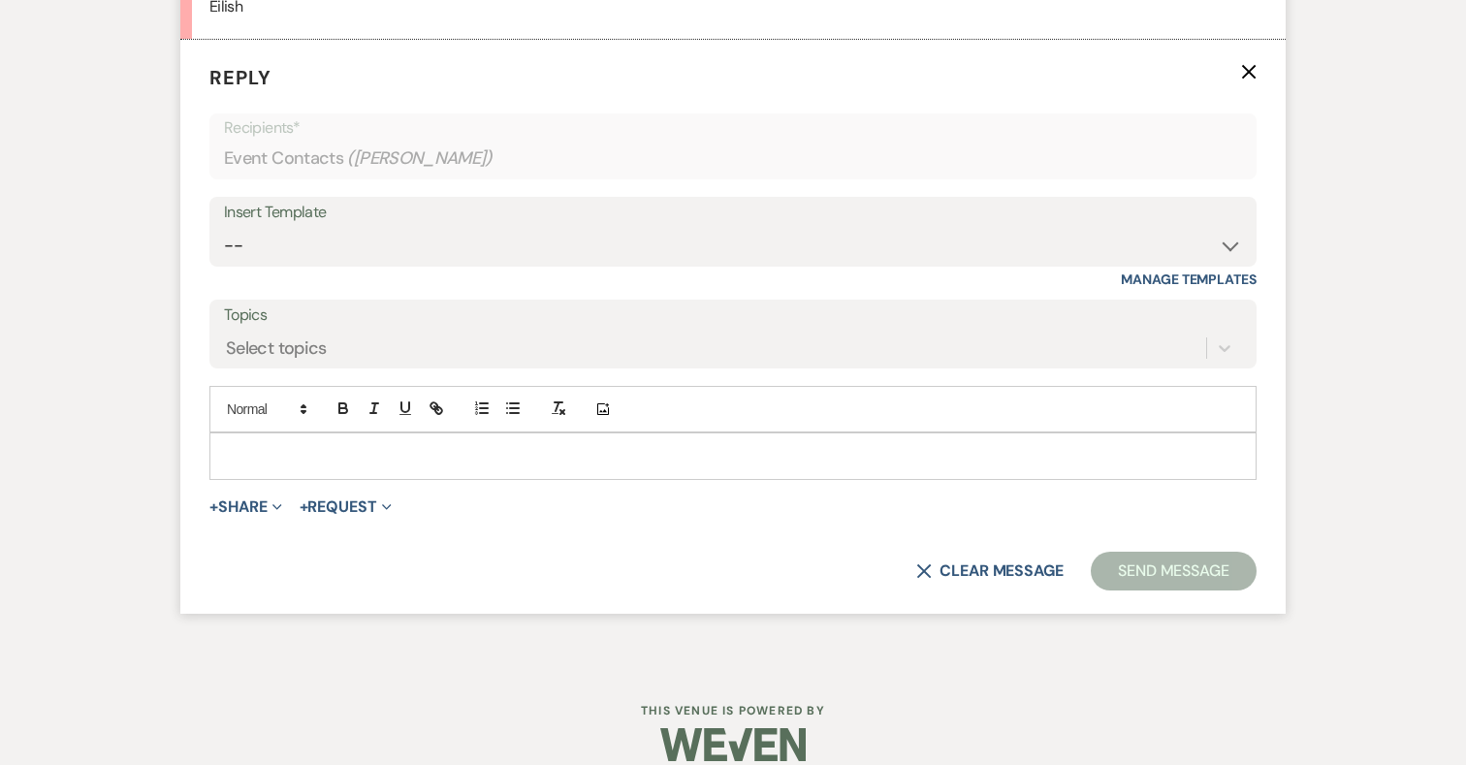
click at [505, 403] on div "Add Photo" at bounding box center [732, 409] width 1047 height 47
click at [501, 445] on p at bounding box center [733, 455] width 1016 height 21
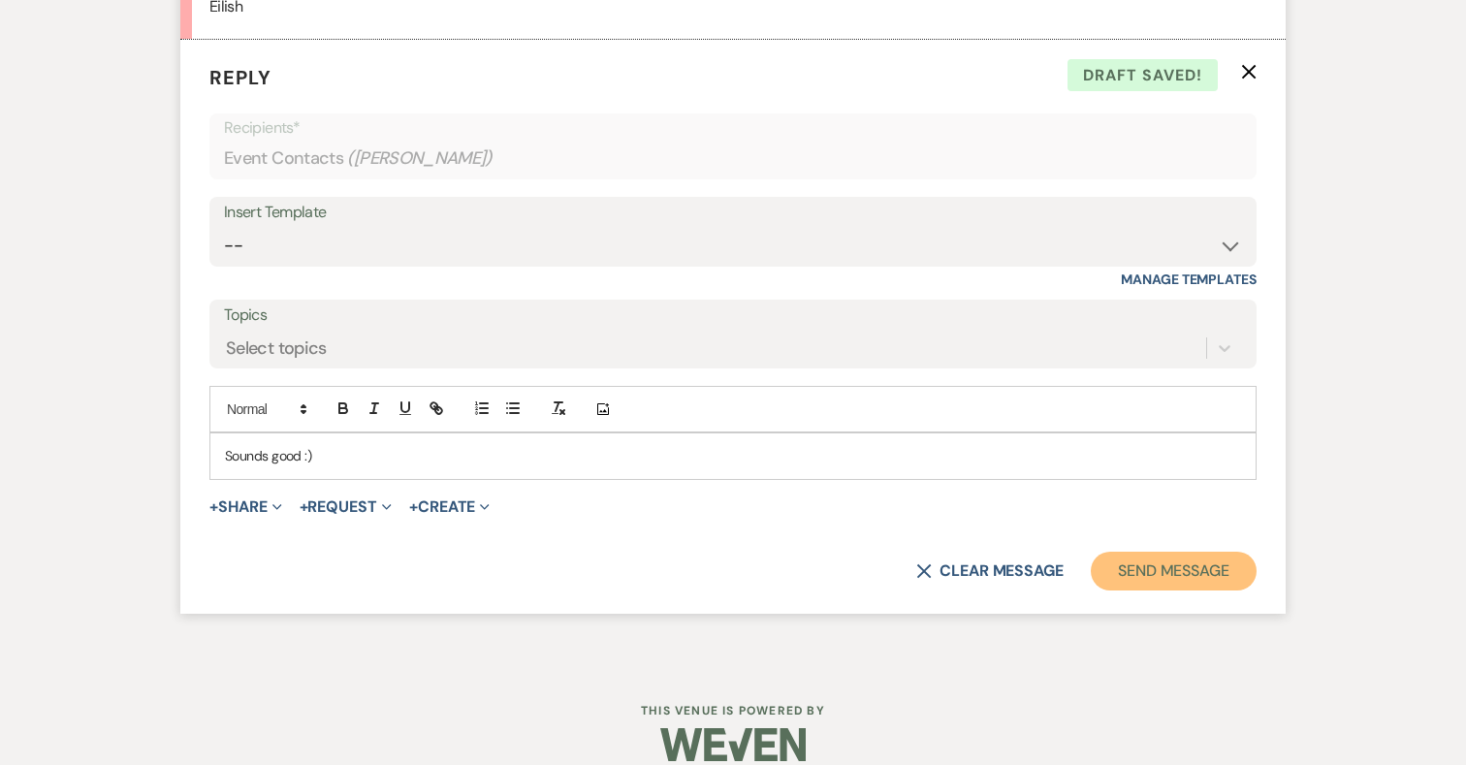
click at [1197, 552] on button "Send Message" at bounding box center [1174, 571] width 166 height 39
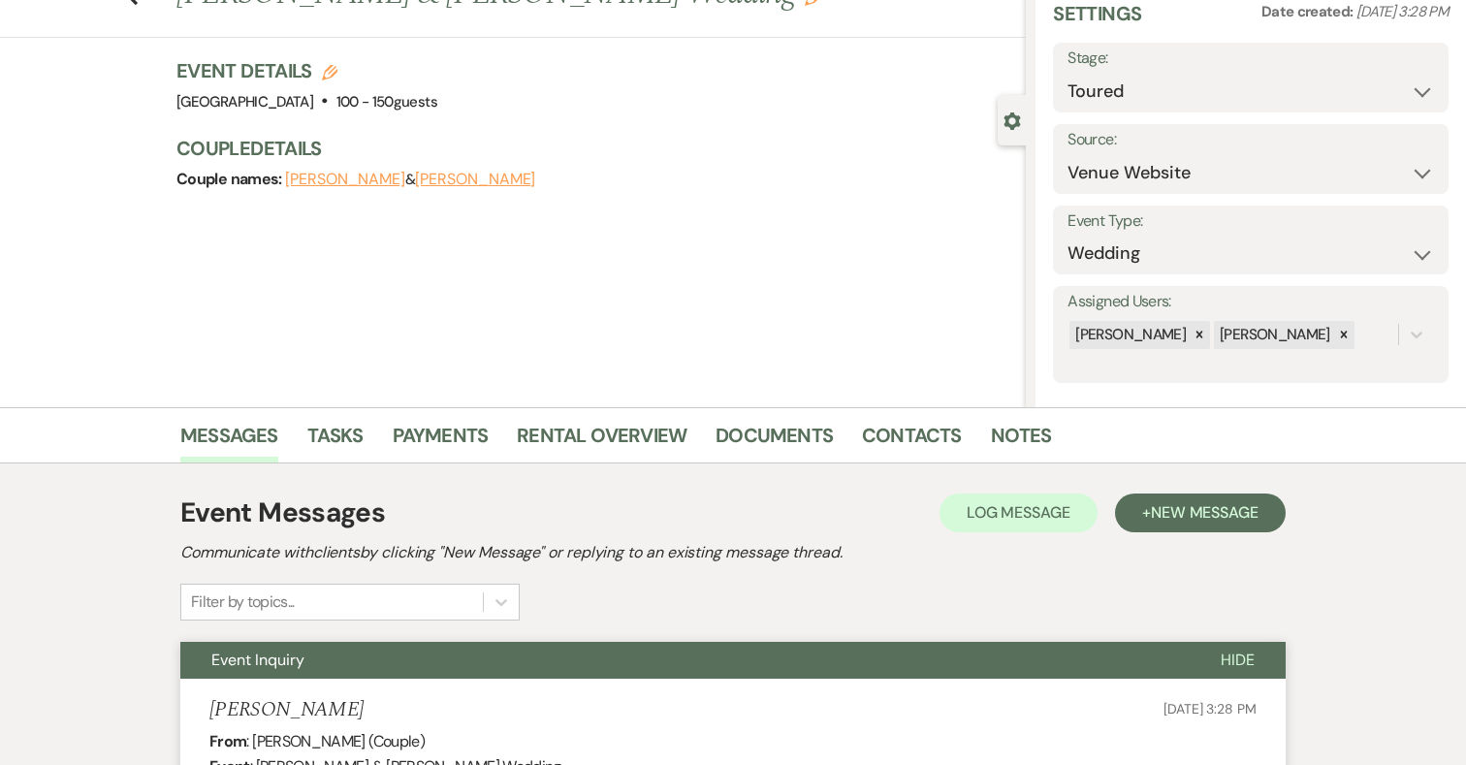
scroll to position [0, 0]
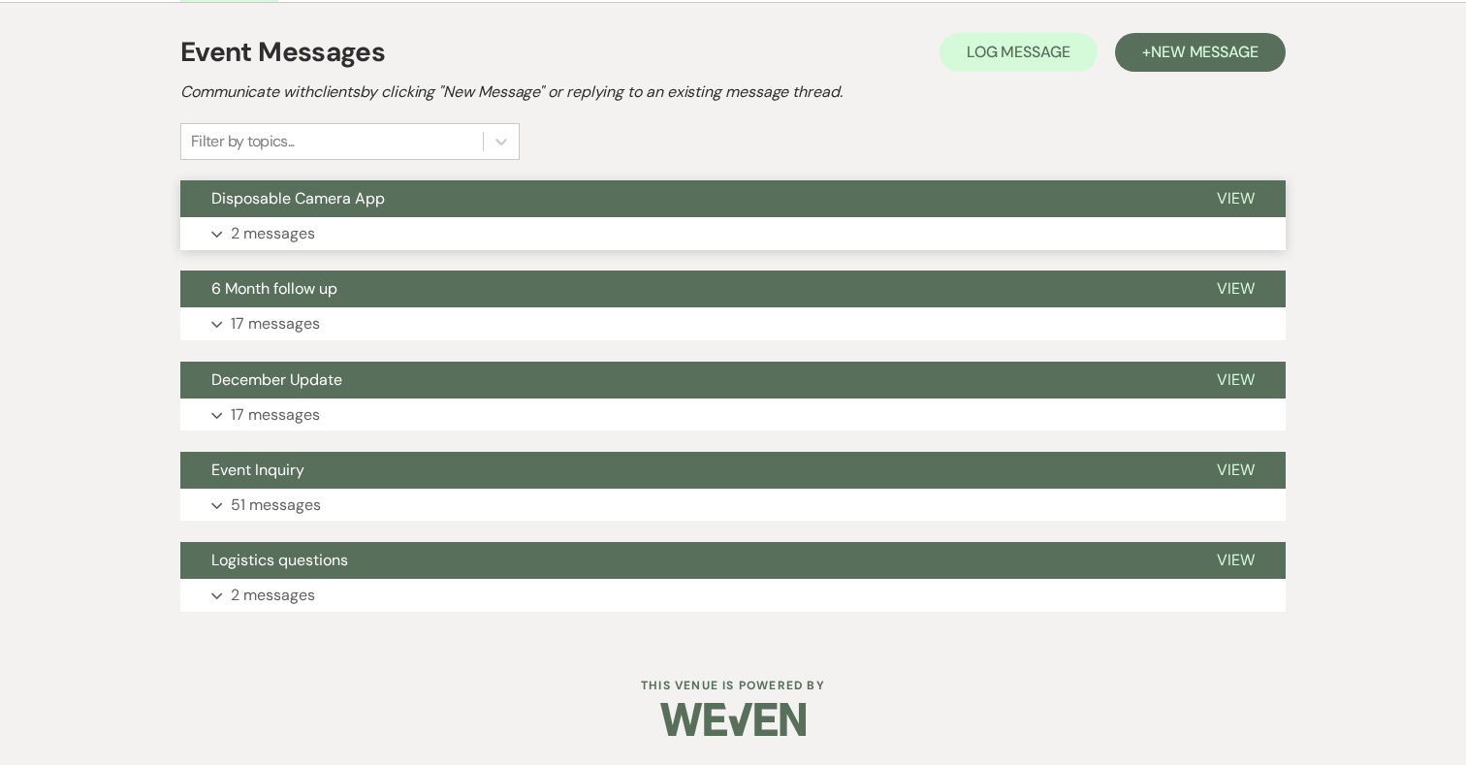
click at [516, 214] on button "Disposable Camera App" at bounding box center [683, 198] width 1006 height 37
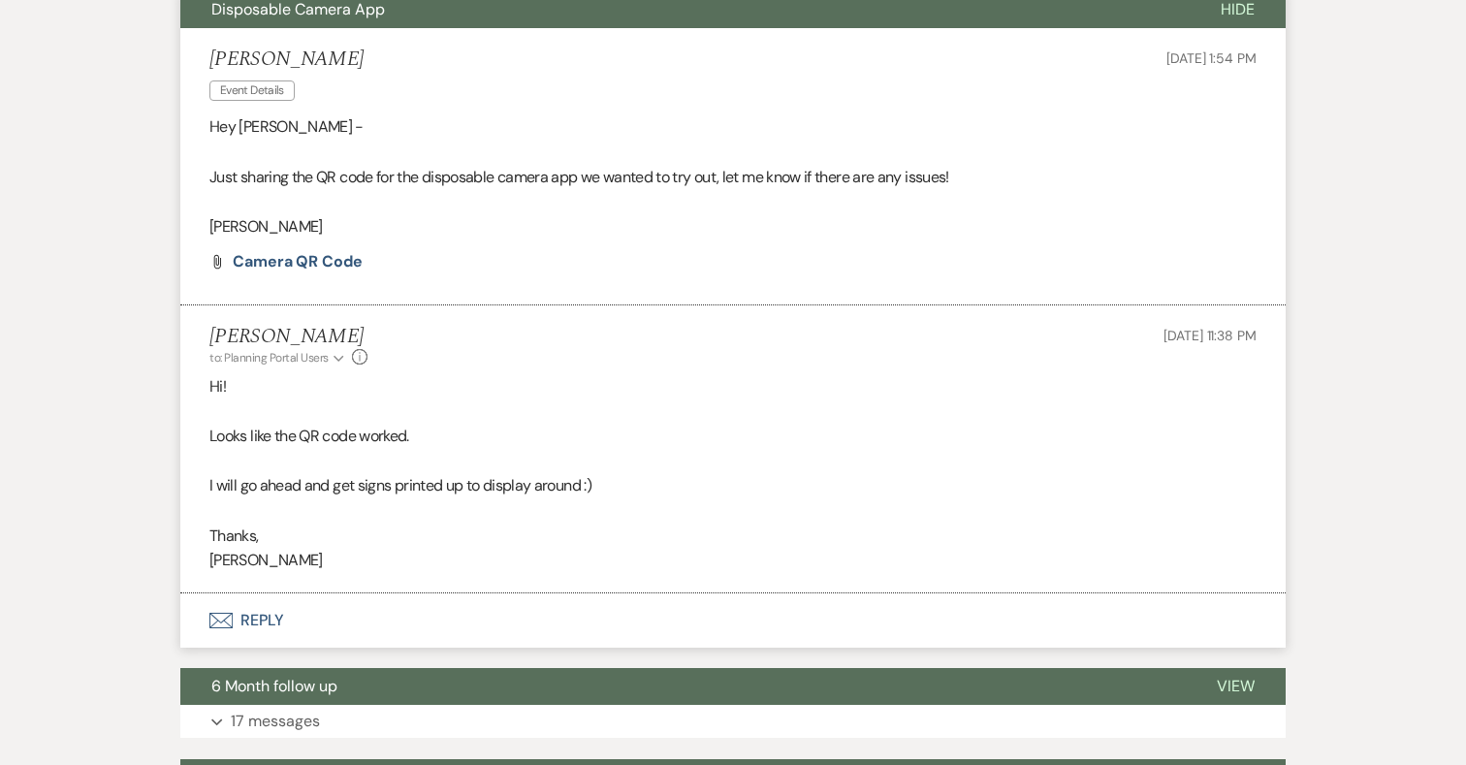
scroll to position [594, 0]
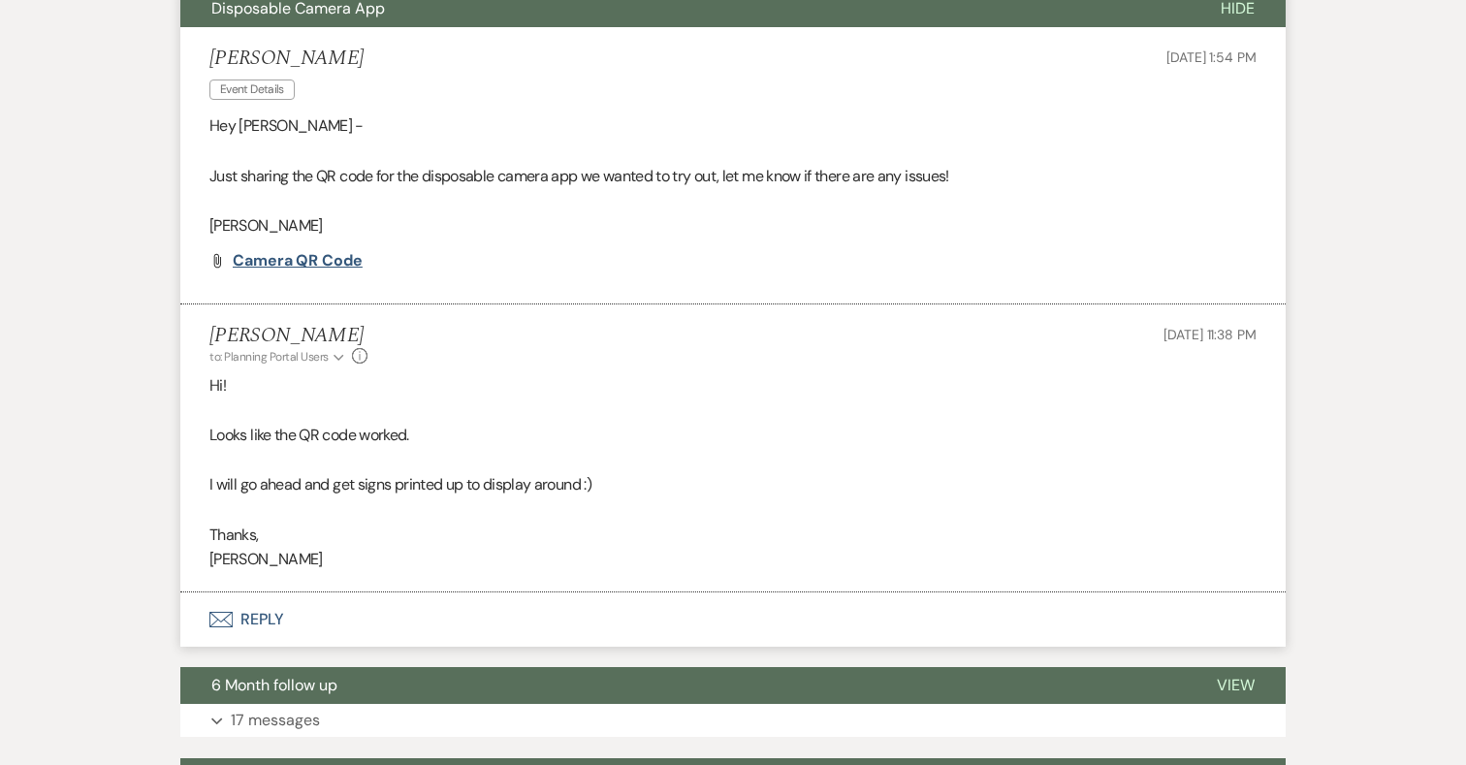
click at [292, 252] on span "Camera QR code" at bounding box center [298, 260] width 130 height 20
